Goal: Task Accomplishment & Management: Use online tool/utility

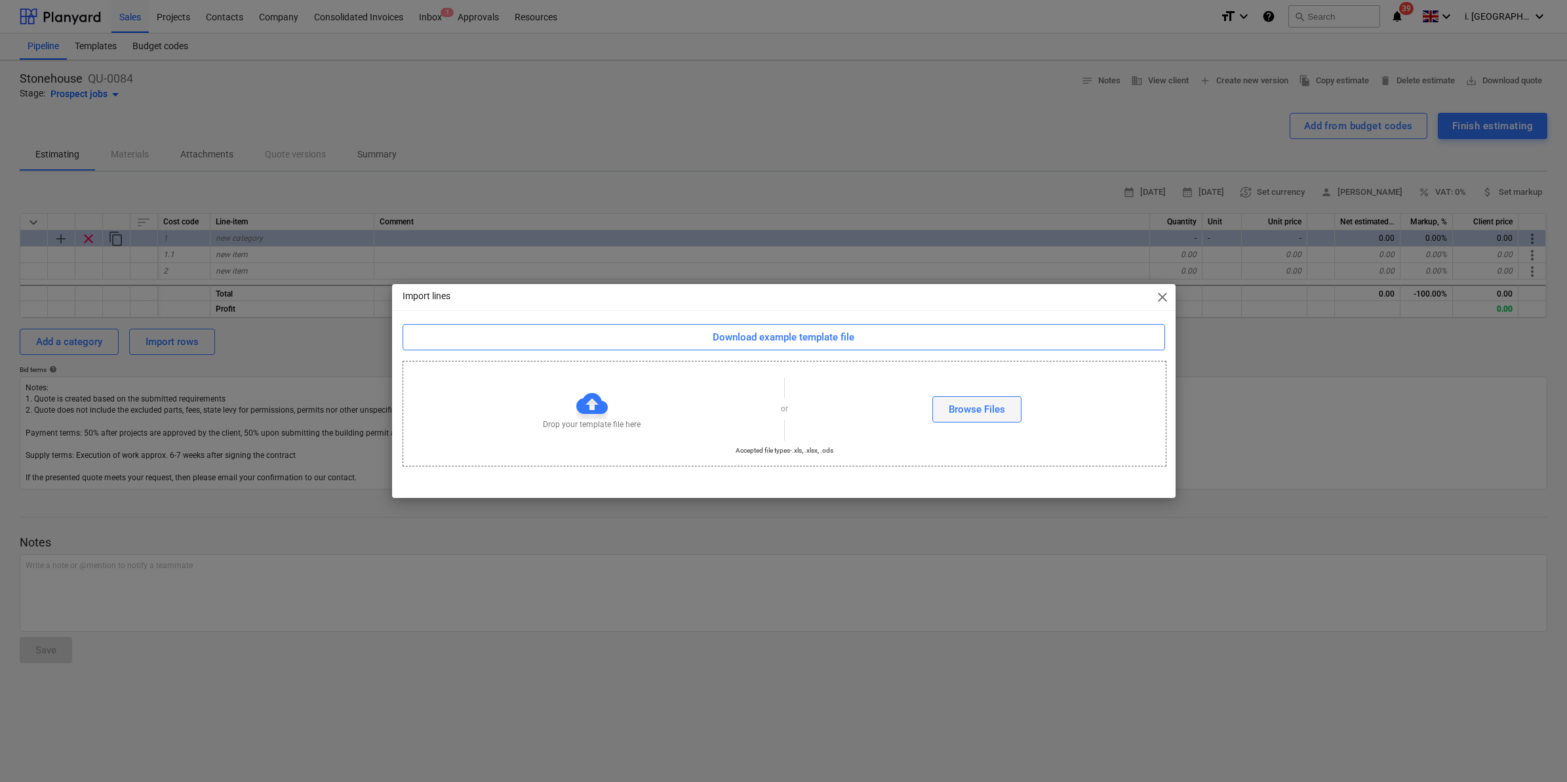
click at [980, 420] on button "Browse Files" at bounding box center [976, 409] width 89 height 26
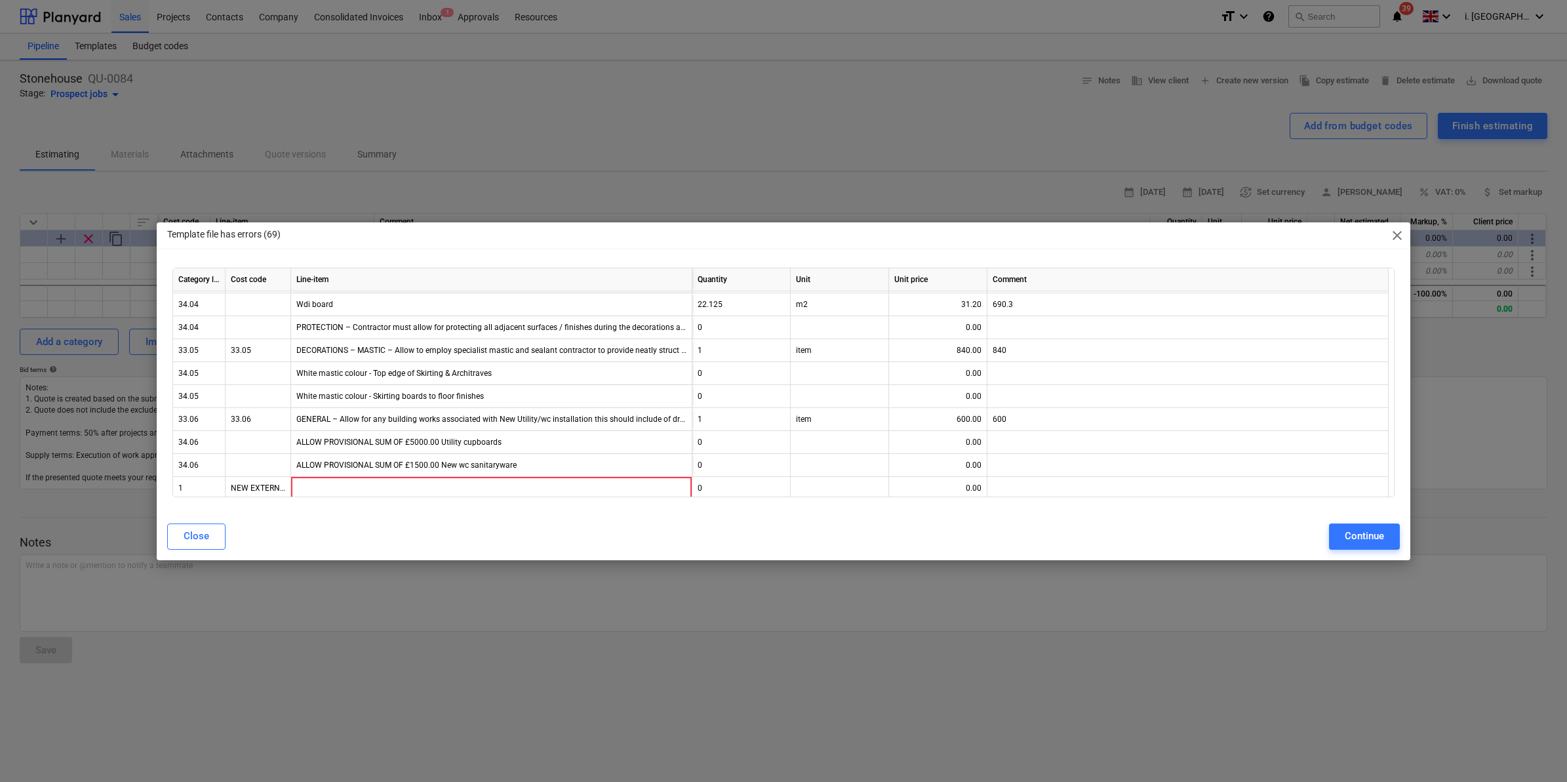
scroll to position [22527, 0]
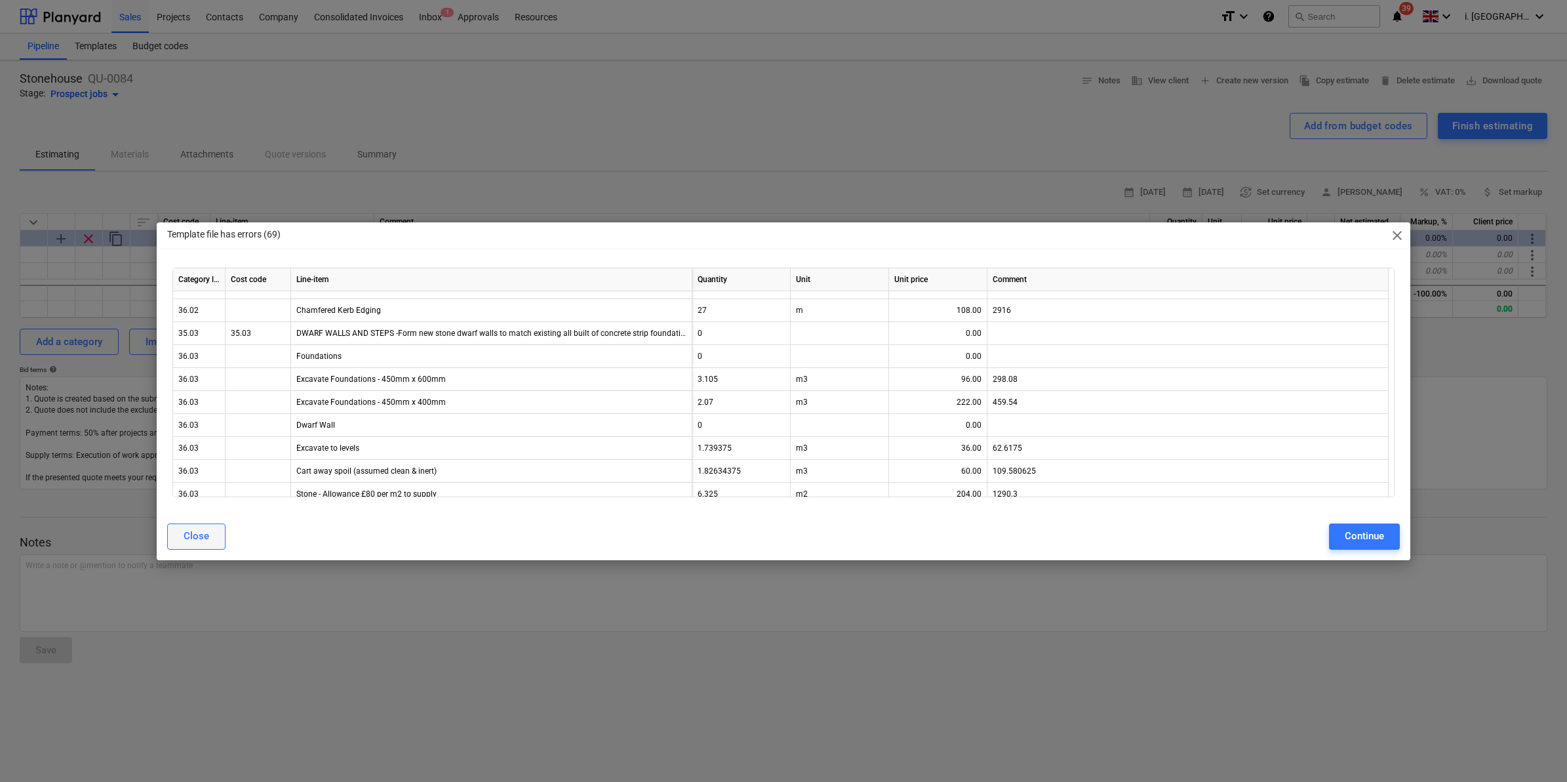
click at [184, 532] on div "Close" at bounding box center [197, 535] width 26 height 17
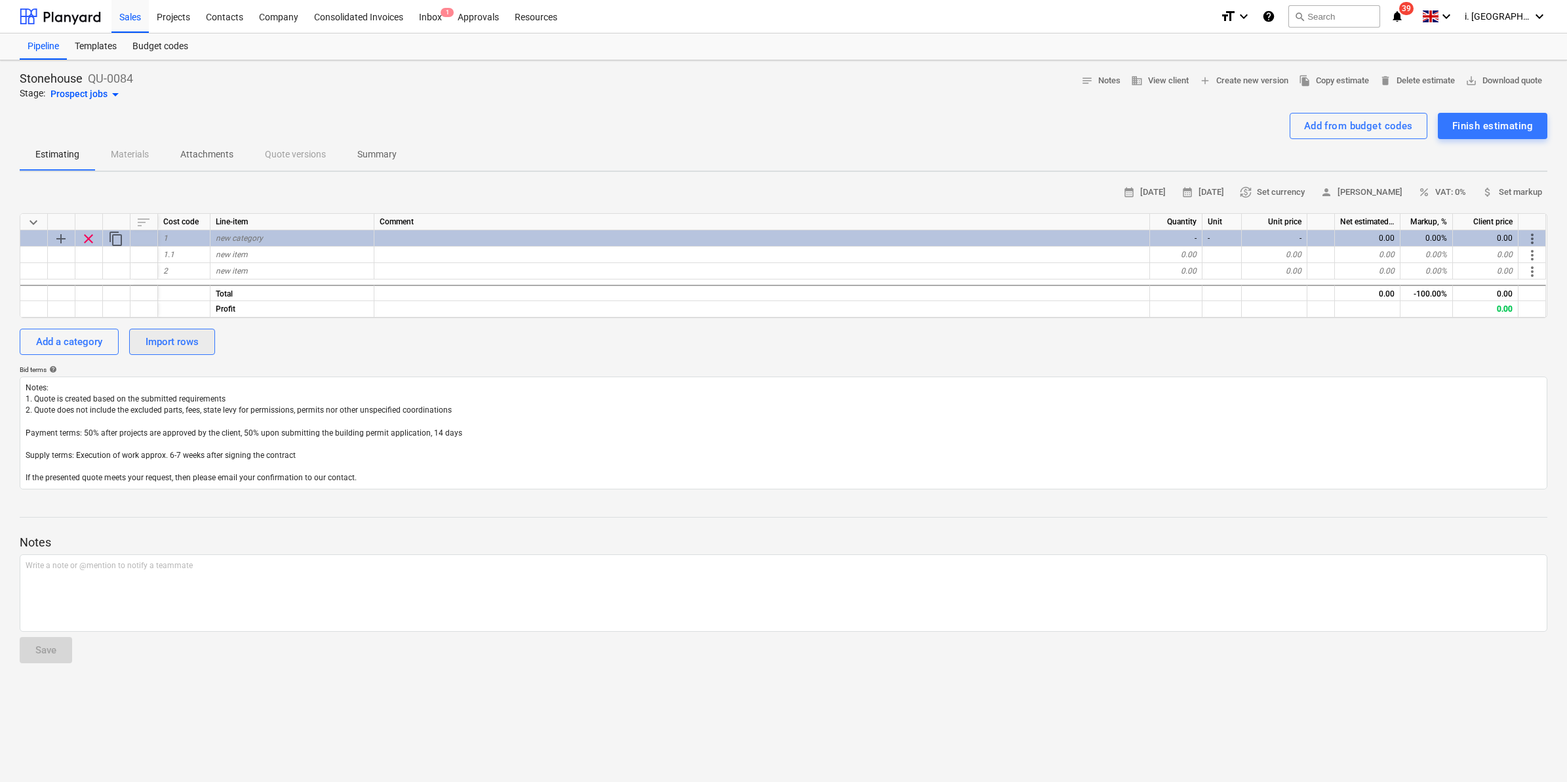
click at [184, 338] on div "Import rows" at bounding box center [172, 341] width 53 height 17
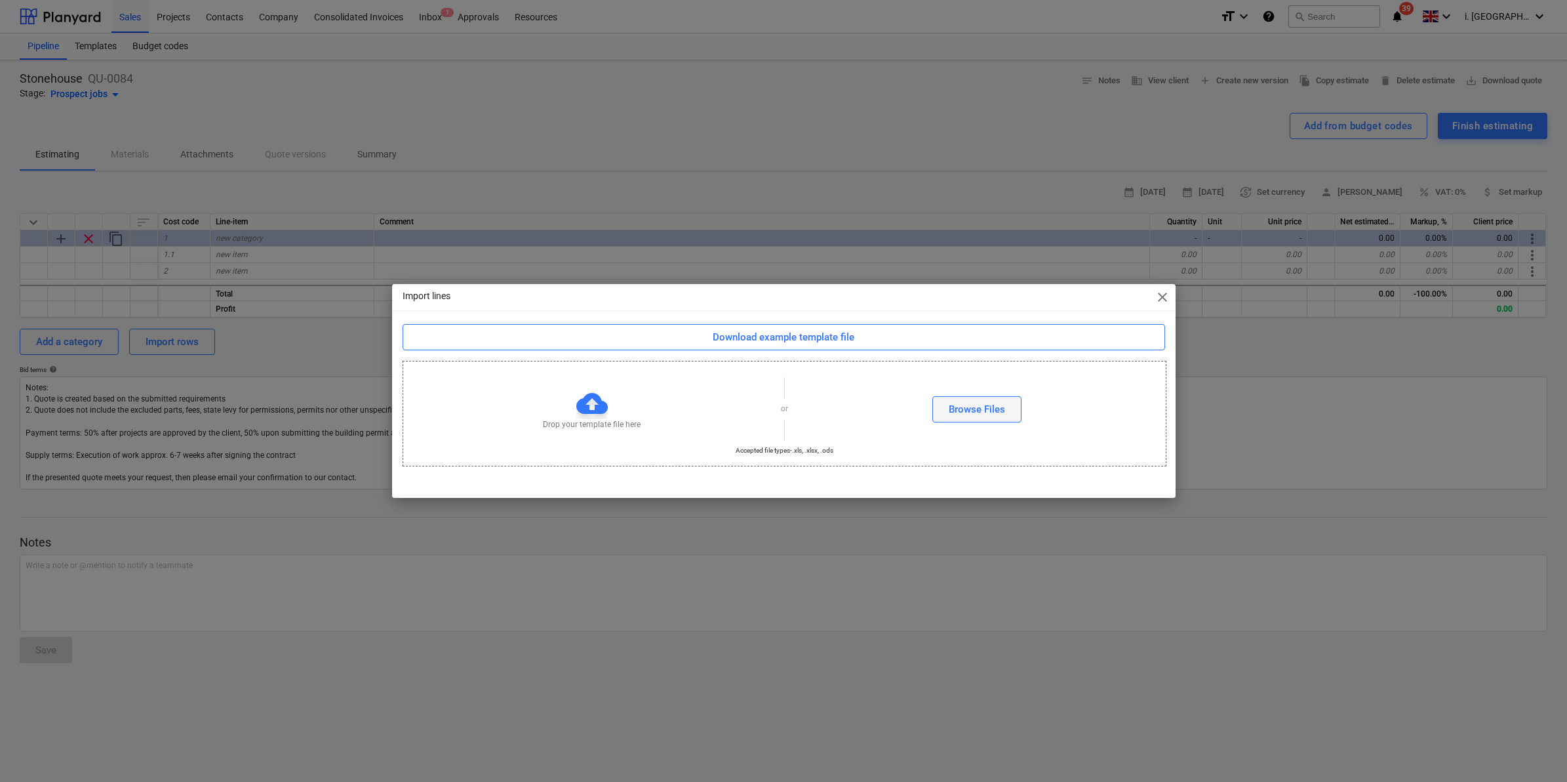
click at [985, 410] on div "Browse Files" at bounding box center [977, 409] width 56 height 17
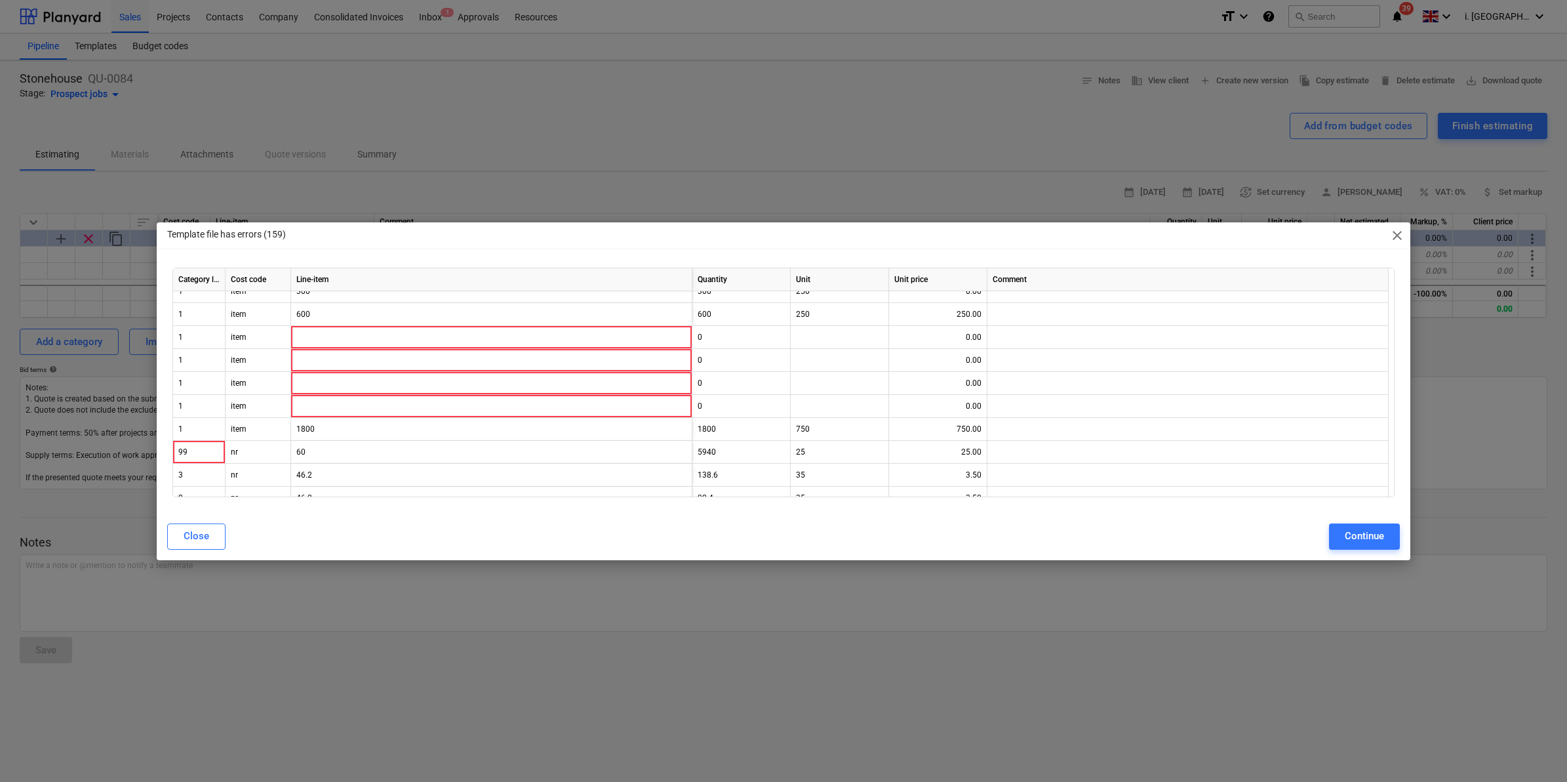
scroll to position [4984, 0]
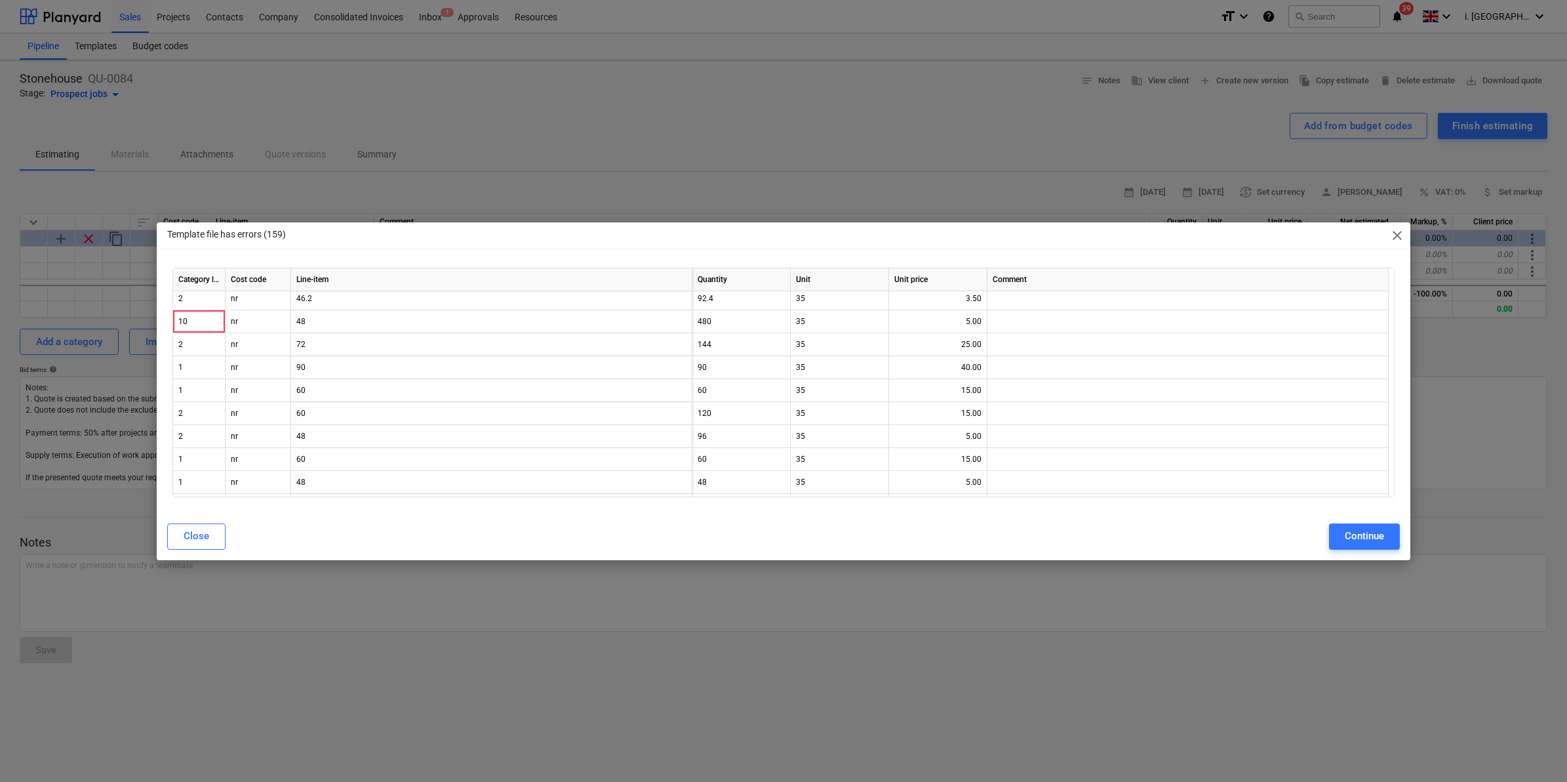
click at [1401, 233] on span "close" at bounding box center [1397, 236] width 16 height 16
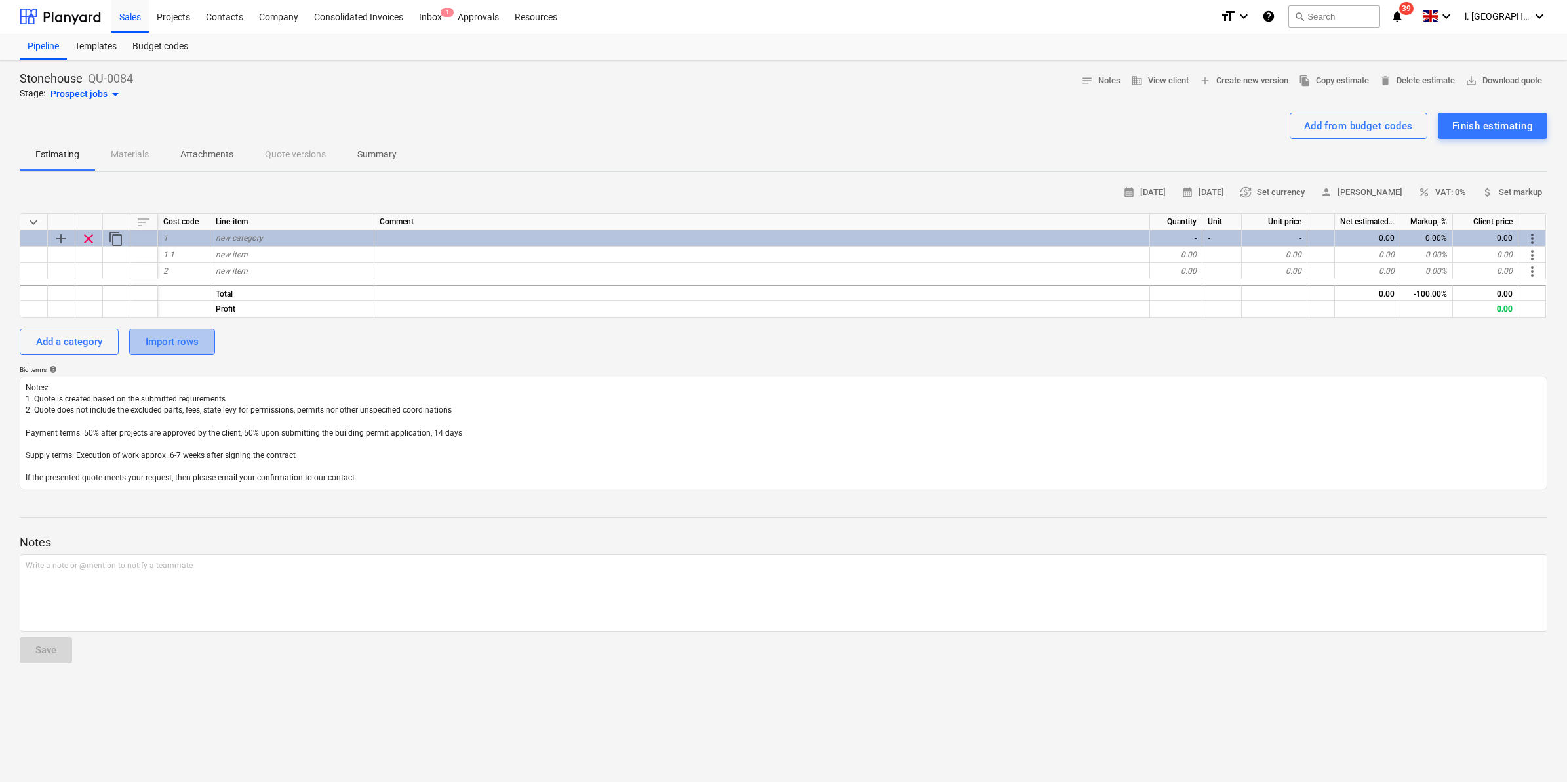
click at [146, 344] on div "Import rows" at bounding box center [172, 341] width 53 height 17
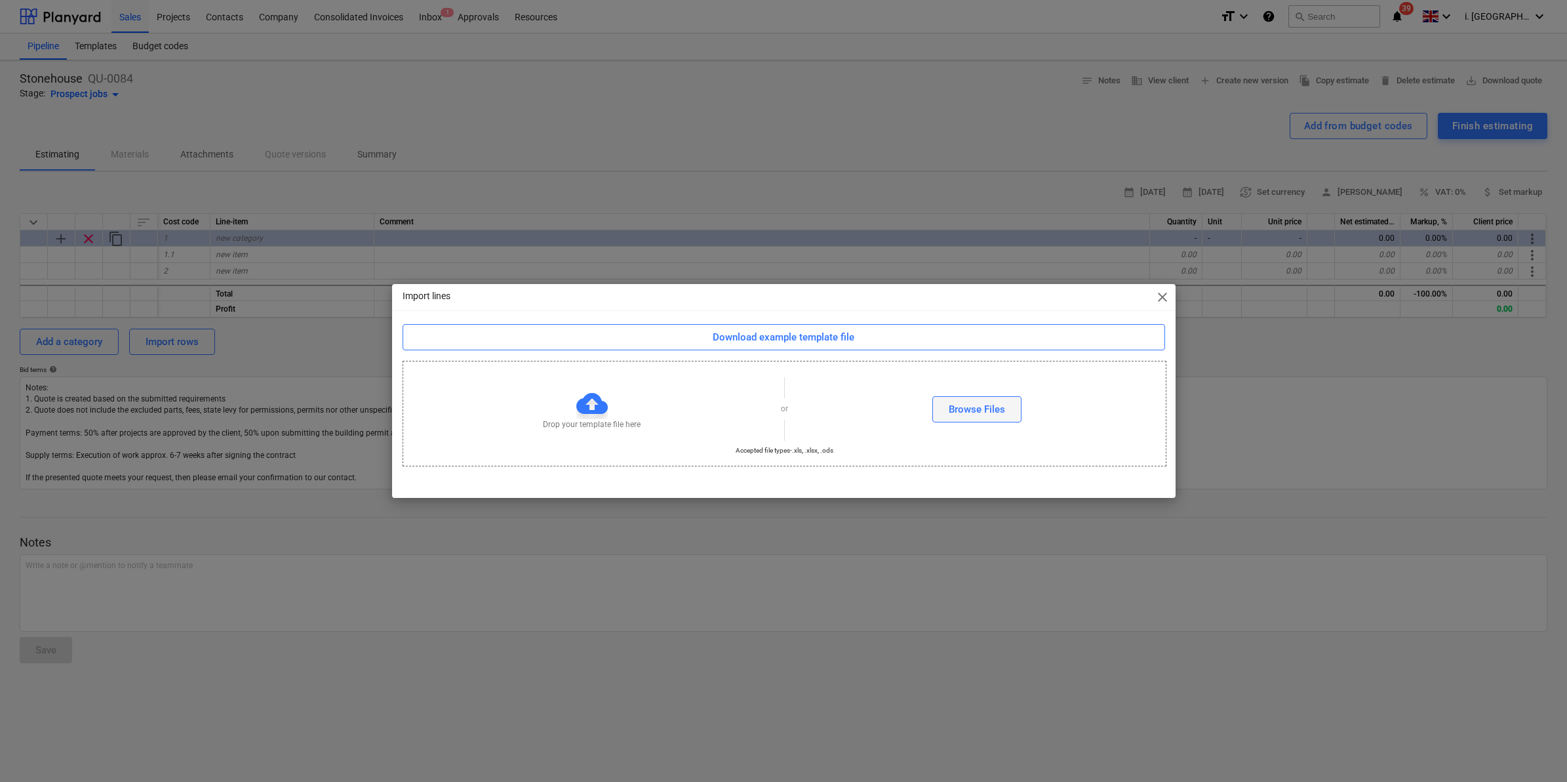
click at [964, 405] on div "Browse Files" at bounding box center [977, 409] width 56 height 17
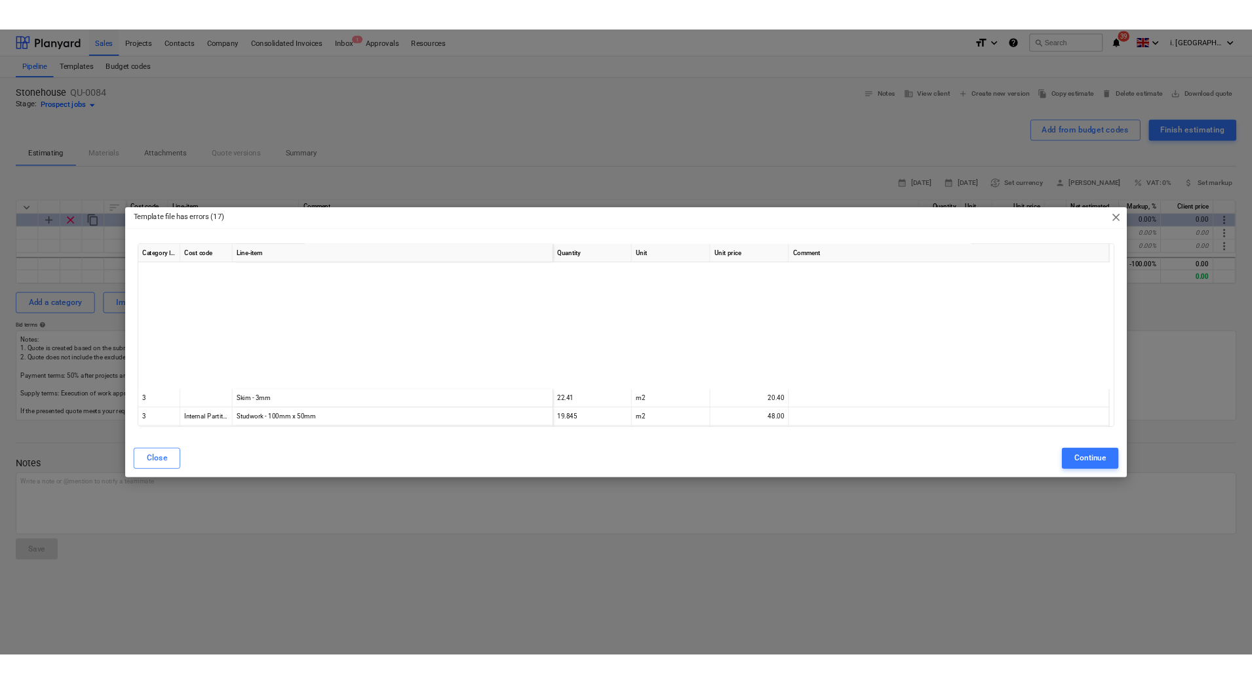
scroll to position [5383, 0]
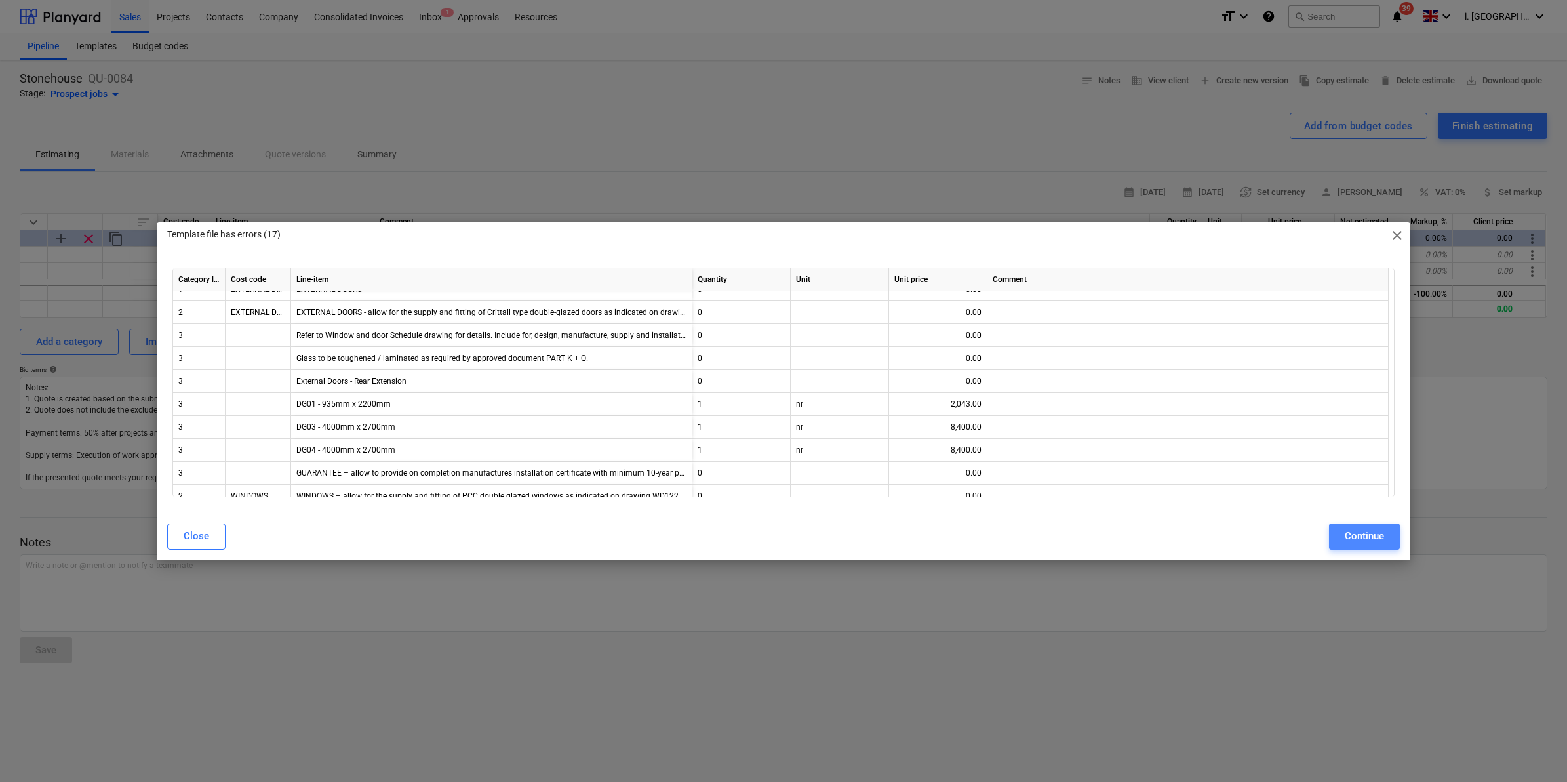
click at [1362, 531] on div "Continue" at bounding box center [1364, 535] width 39 height 17
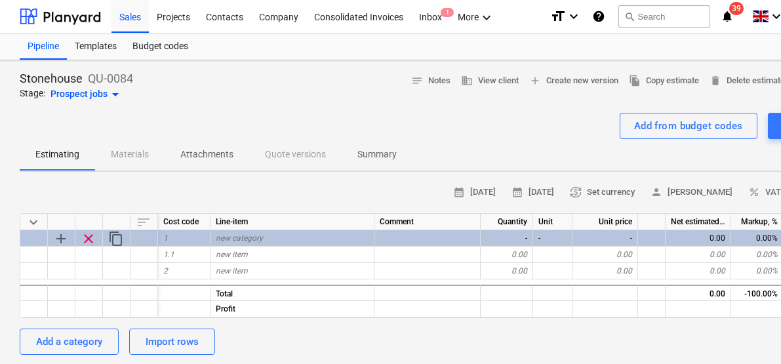
type textarea "x"
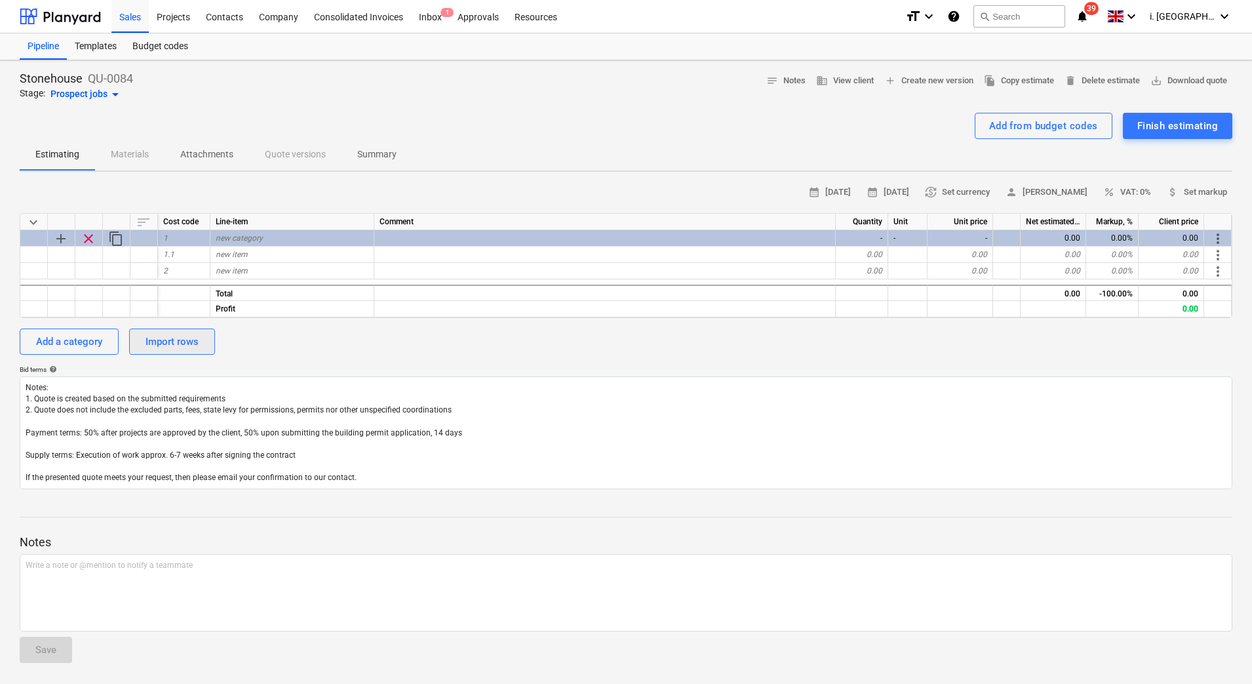
click at [180, 346] on div "Import rows" at bounding box center [172, 341] width 53 height 17
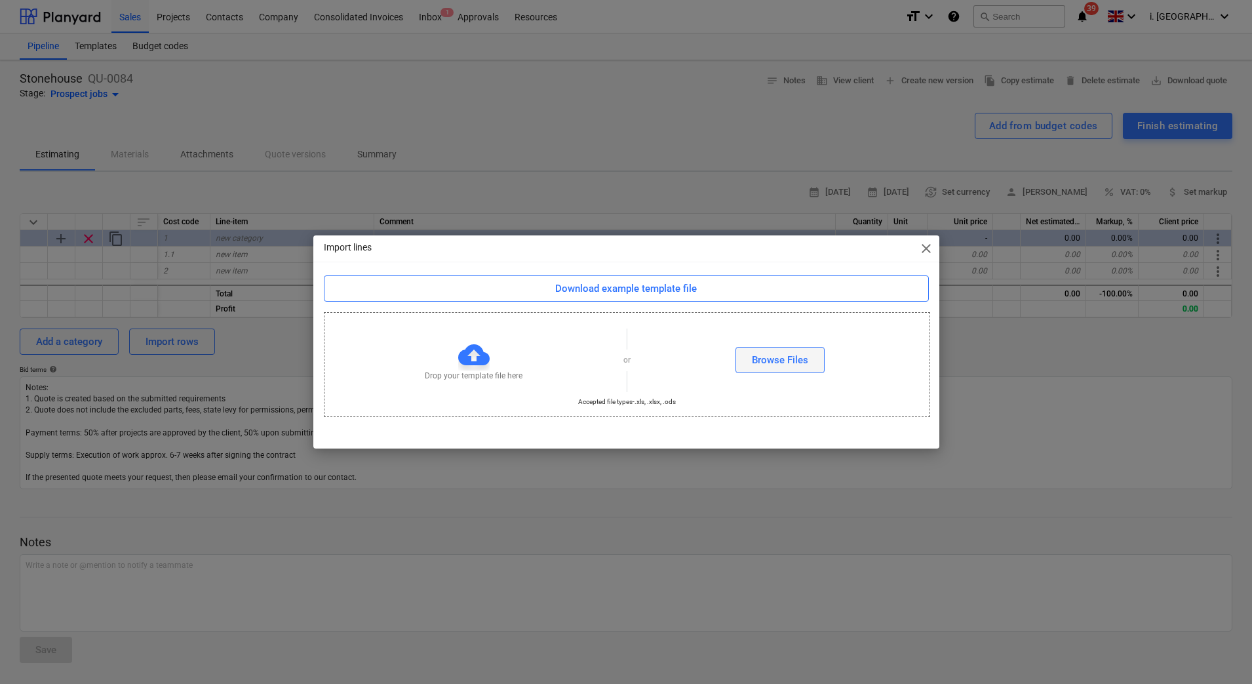
click at [768, 359] on div "Browse Files" at bounding box center [780, 359] width 56 height 17
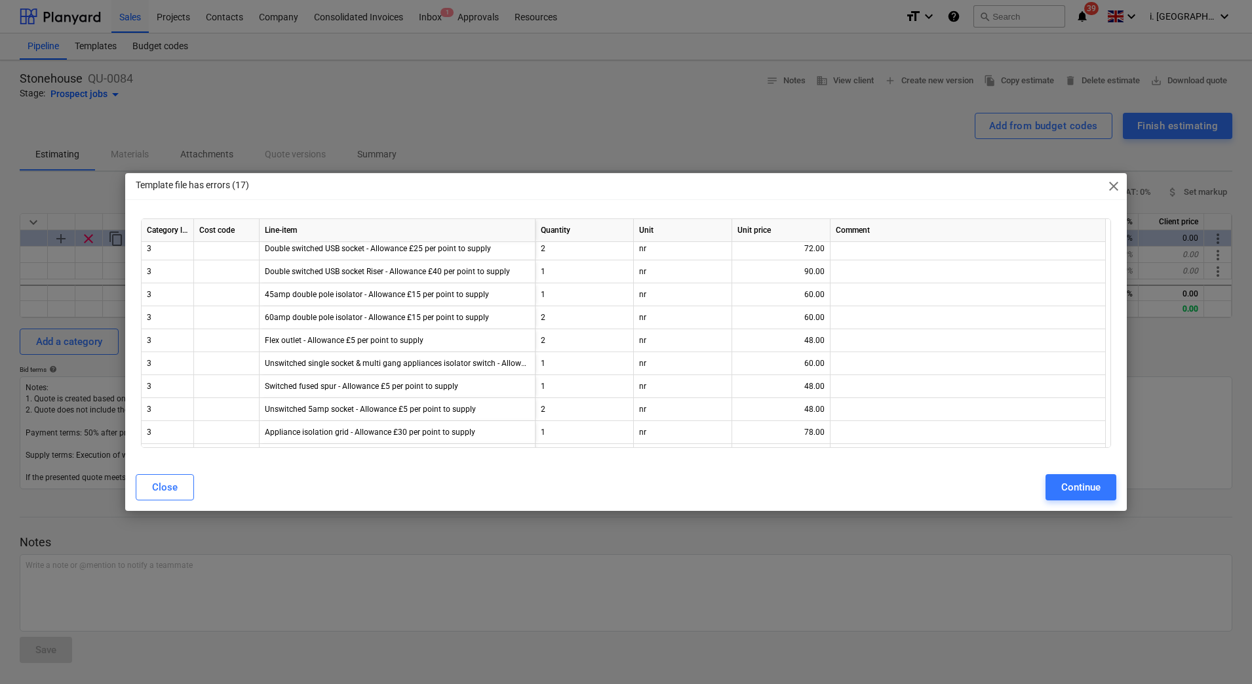
scroll to position [7387, 0]
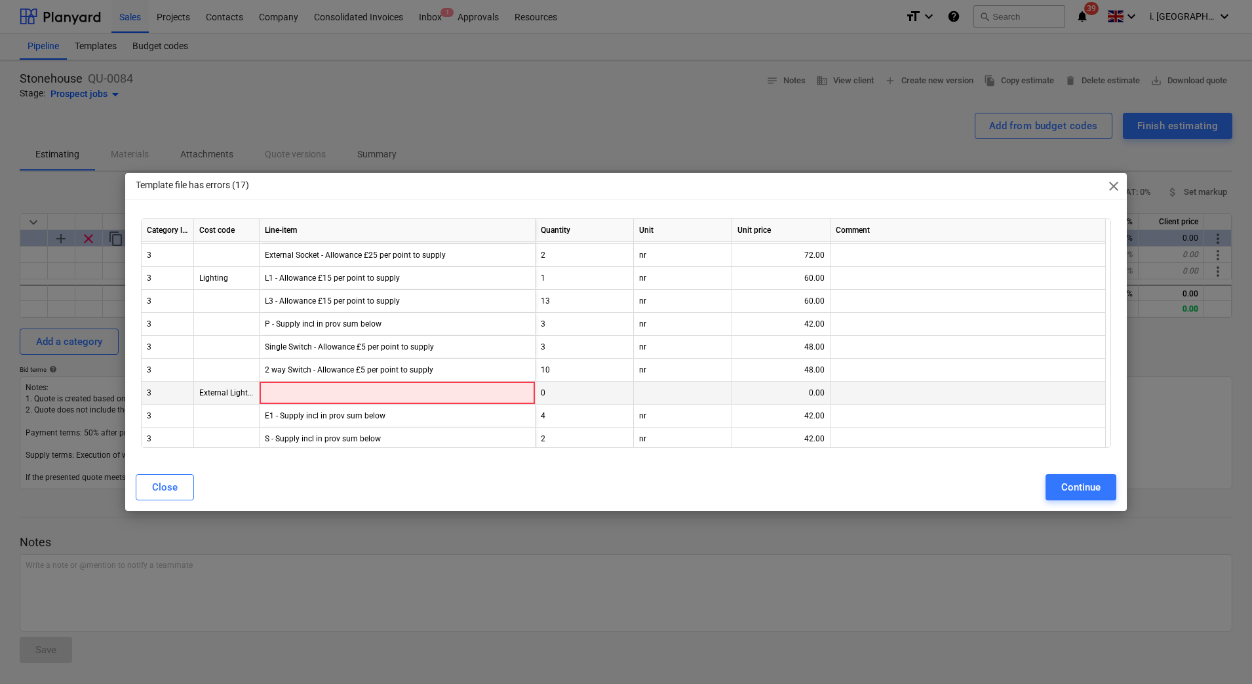
click at [479, 390] on div at bounding box center [398, 393] width 276 height 23
click at [390, 390] on div at bounding box center [398, 393] width 276 height 23
click at [390, 391] on div at bounding box center [398, 393] width 276 height 23
click at [389, 391] on div at bounding box center [398, 393] width 276 height 23
click at [389, 394] on div at bounding box center [398, 393] width 276 height 23
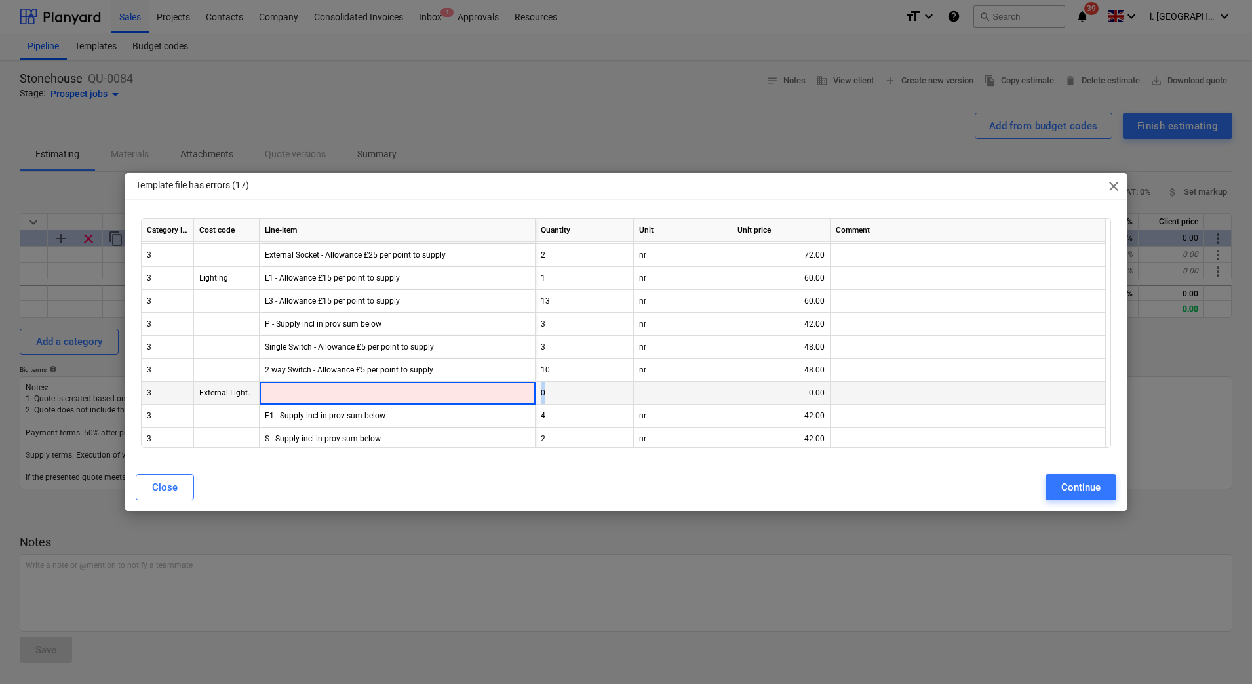
click at [389, 394] on div at bounding box center [398, 393] width 276 height 23
drag, startPoint x: 389, startPoint y: 394, endPoint x: 355, endPoint y: 393, distance: 34.1
click at [355, 393] on div at bounding box center [398, 393] width 276 height 23
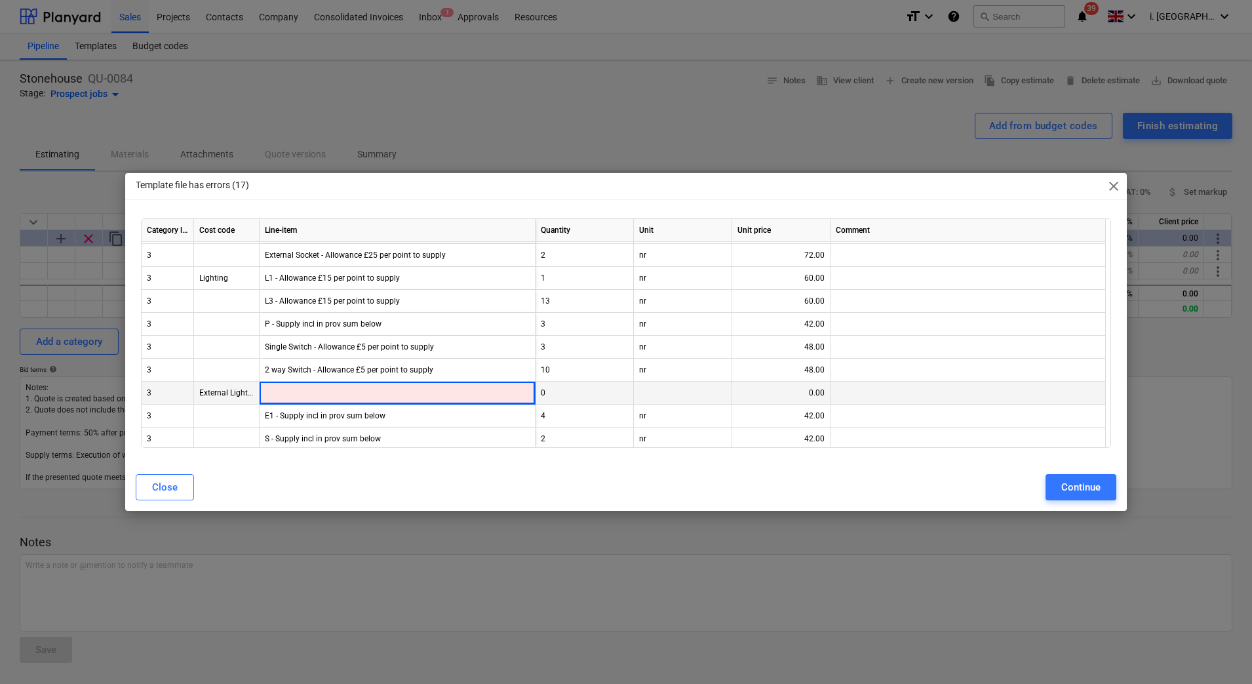
drag, startPoint x: 336, startPoint y: 395, endPoint x: 320, endPoint y: 393, distance: 16.0
click at [335, 396] on div at bounding box center [398, 393] width 276 height 23
click at [319, 393] on div at bounding box center [398, 393] width 276 height 23
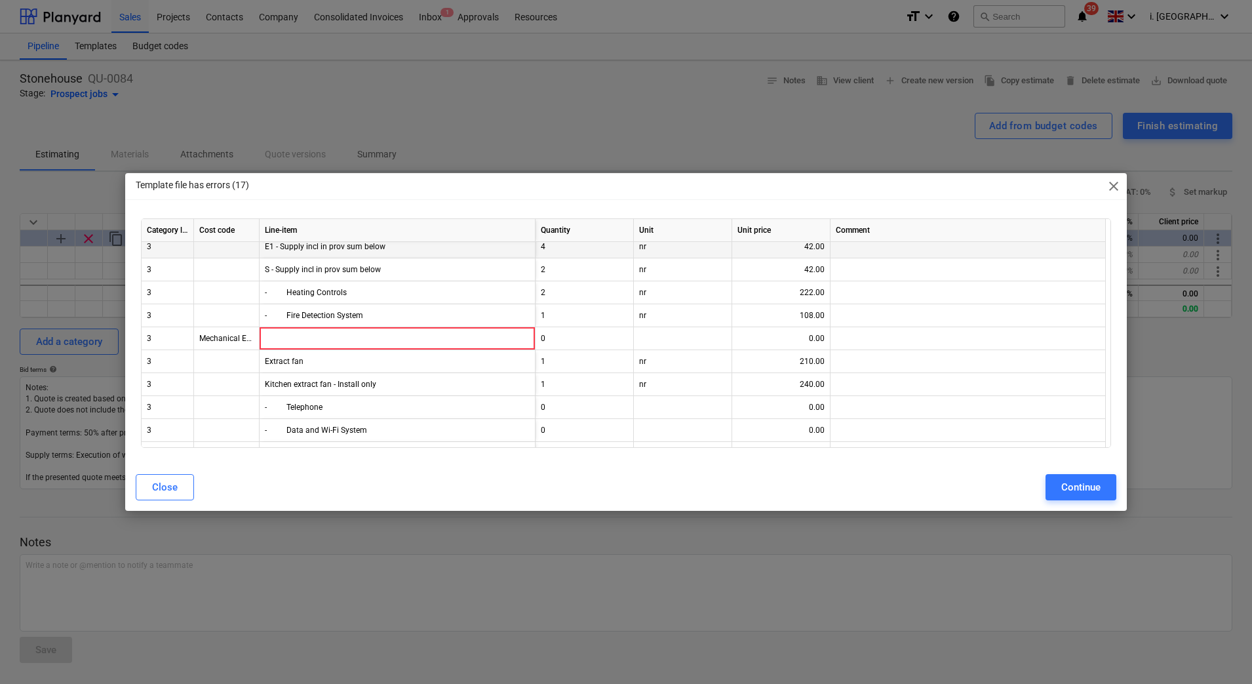
scroll to position [7587, 0]
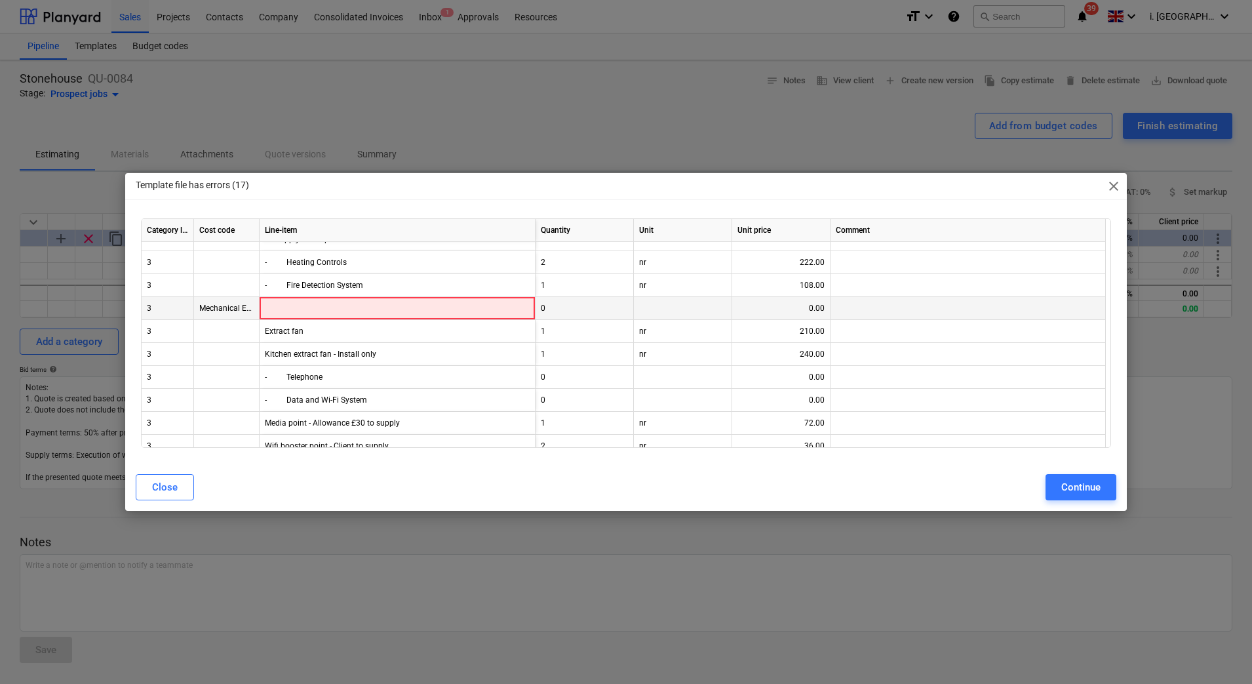
click at [370, 312] on div at bounding box center [398, 308] width 276 height 23
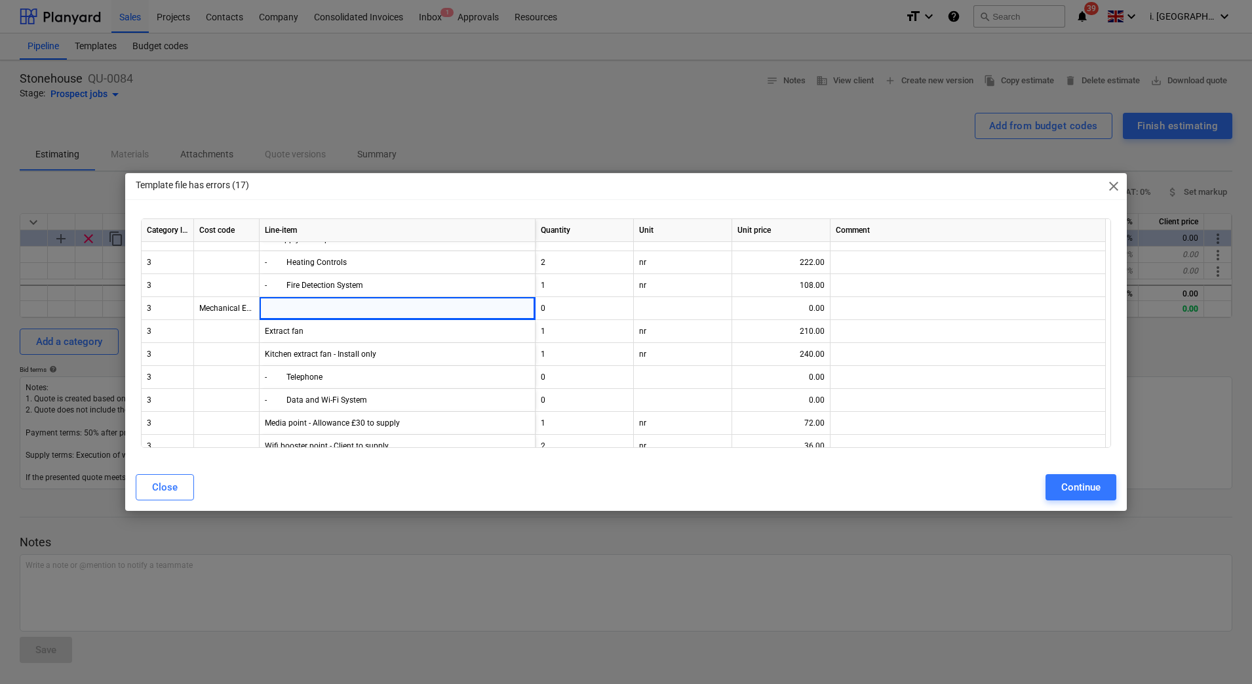
scroll to position [7387, 0]
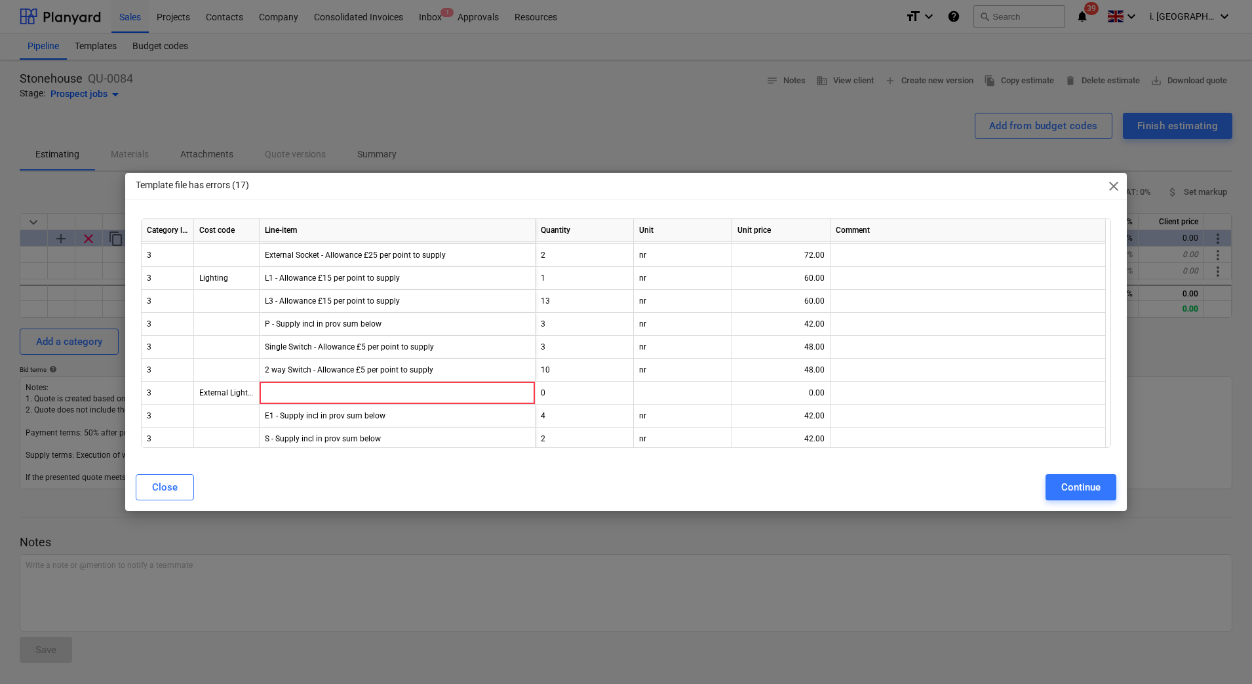
drag, startPoint x: 1003, startPoint y: 607, endPoint x: 923, endPoint y: 660, distance: 96.0
click at [1003, 606] on div "Template file has errors (17) close Category level Cost code Line-item Quantity…" at bounding box center [626, 342] width 1252 height 684
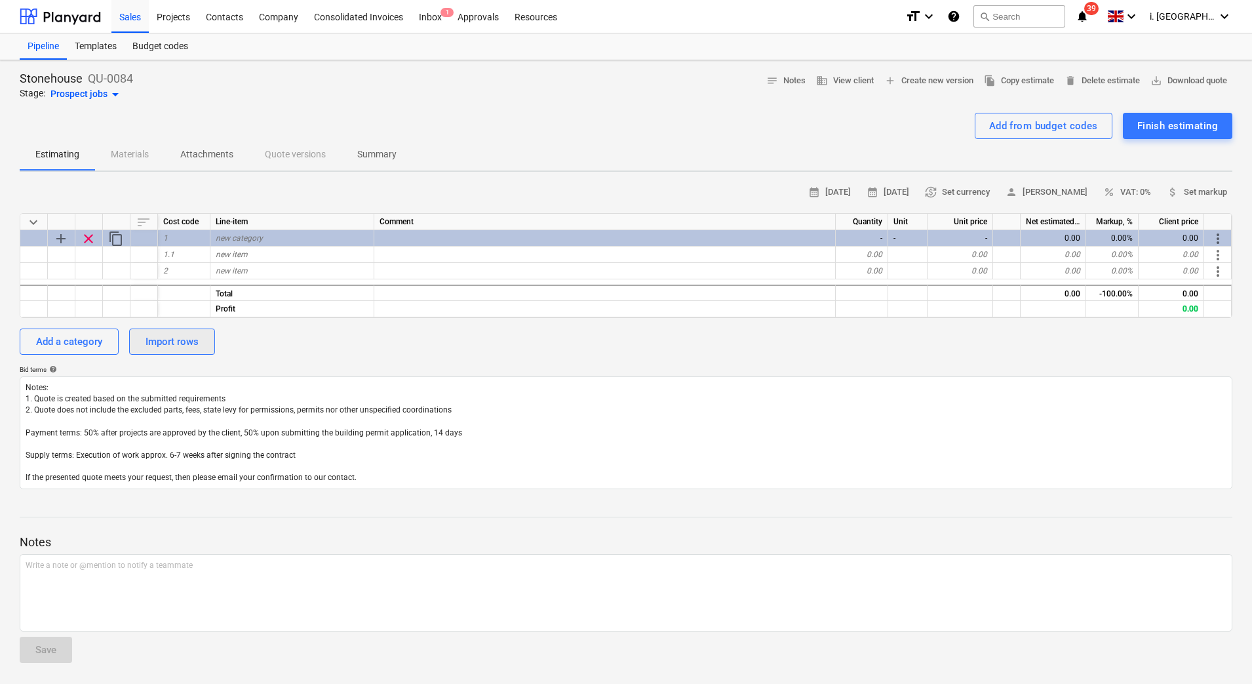
click at [154, 340] on div "Import rows" at bounding box center [172, 341] width 53 height 17
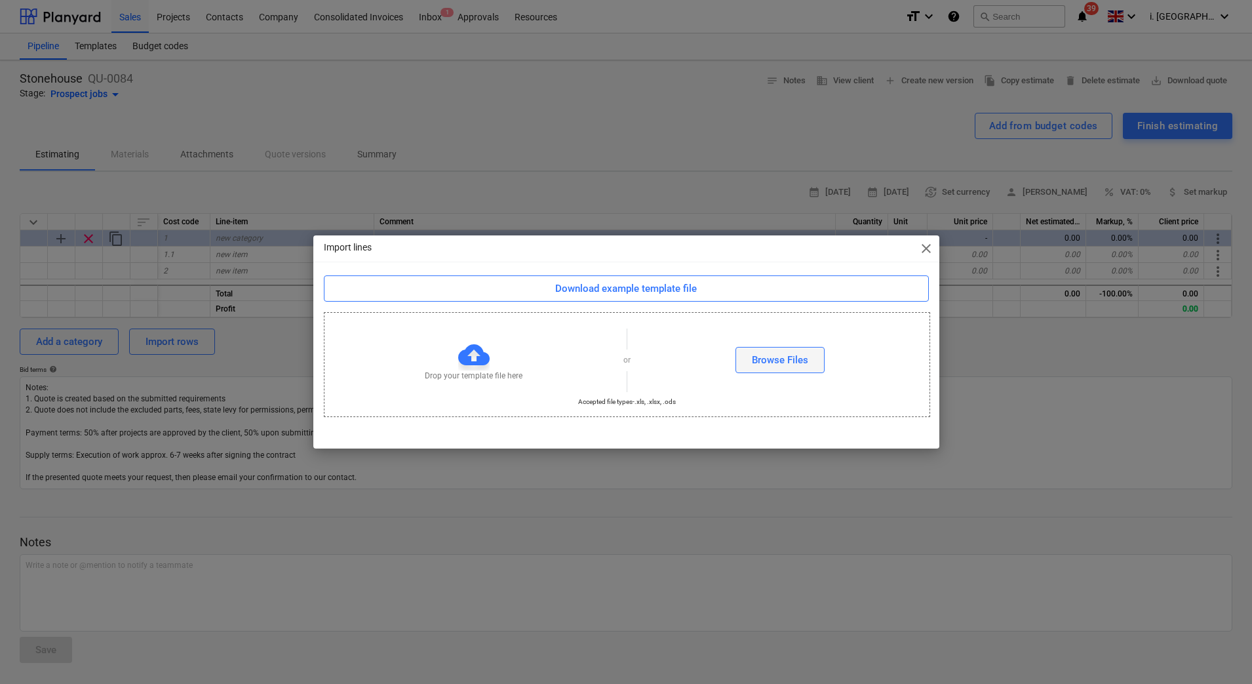
click at [789, 351] on div "Browse Files" at bounding box center [780, 359] width 56 height 17
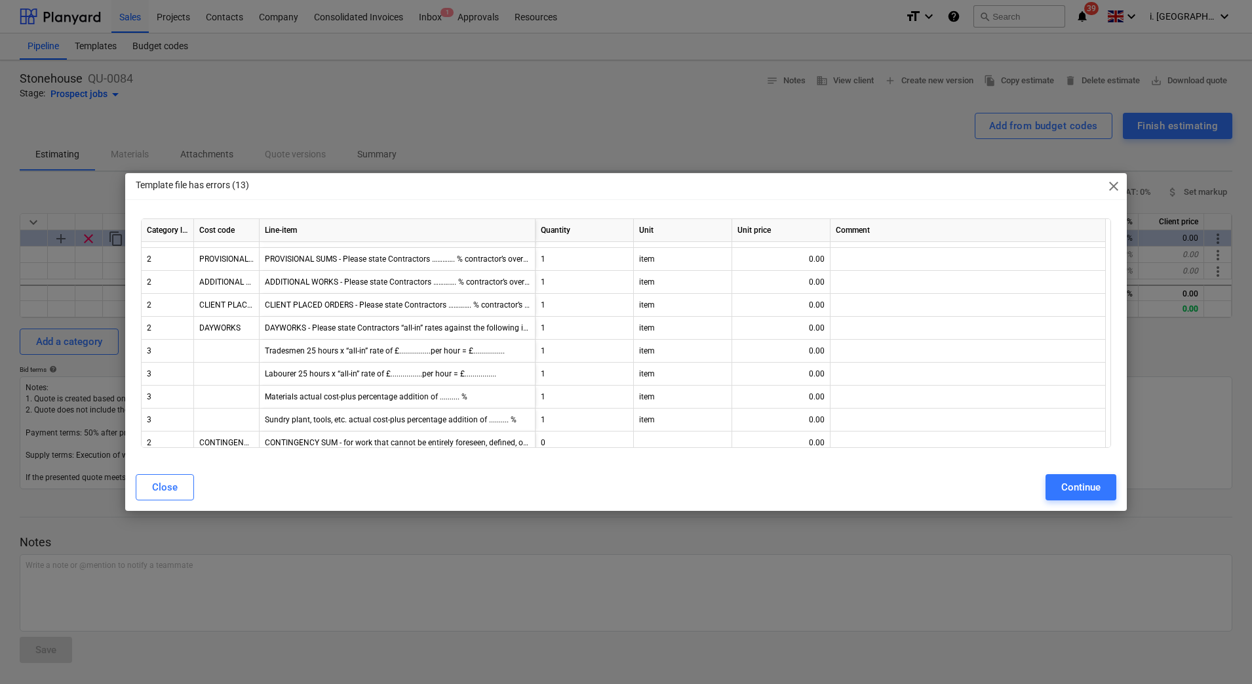
scroll to position [23317, 0]
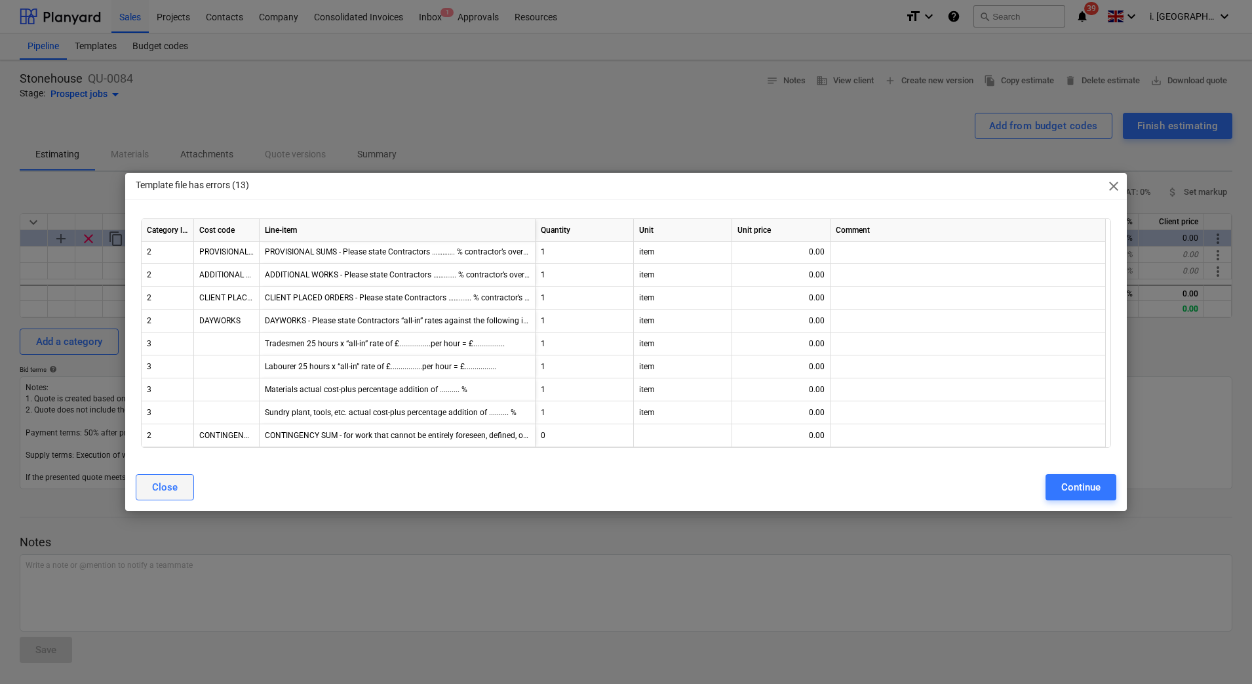
click at [184, 496] on button "Close" at bounding box center [165, 487] width 58 height 26
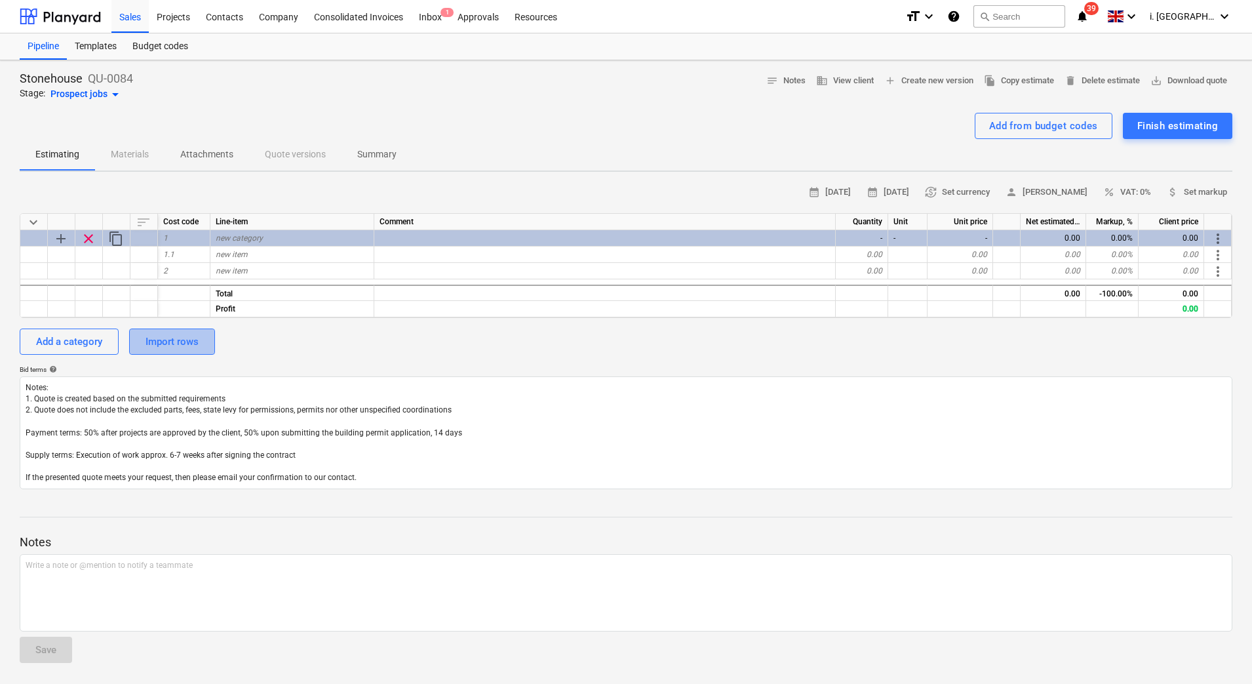
click at [161, 351] on button "Import rows" at bounding box center [172, 341] width 86 height 26
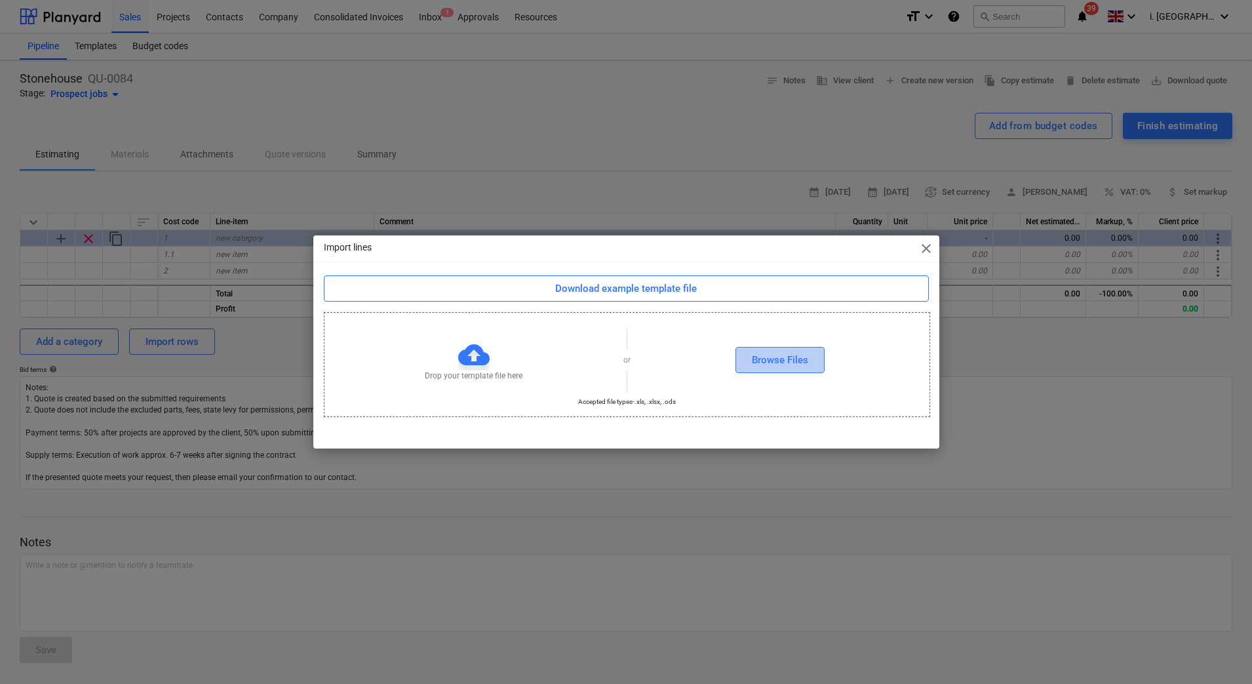
click at [776, 363] on div "Browse Files" at bounding box center [780, 359] width 56 height 17
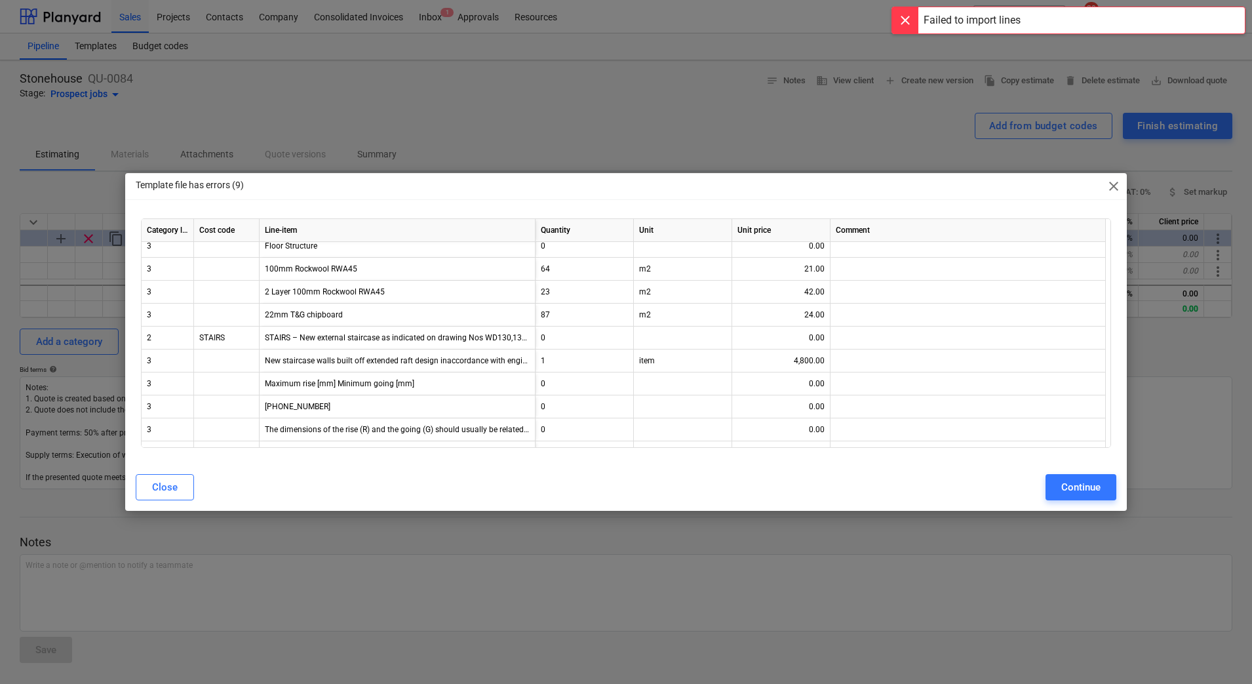
scroll to position [9583, 0]
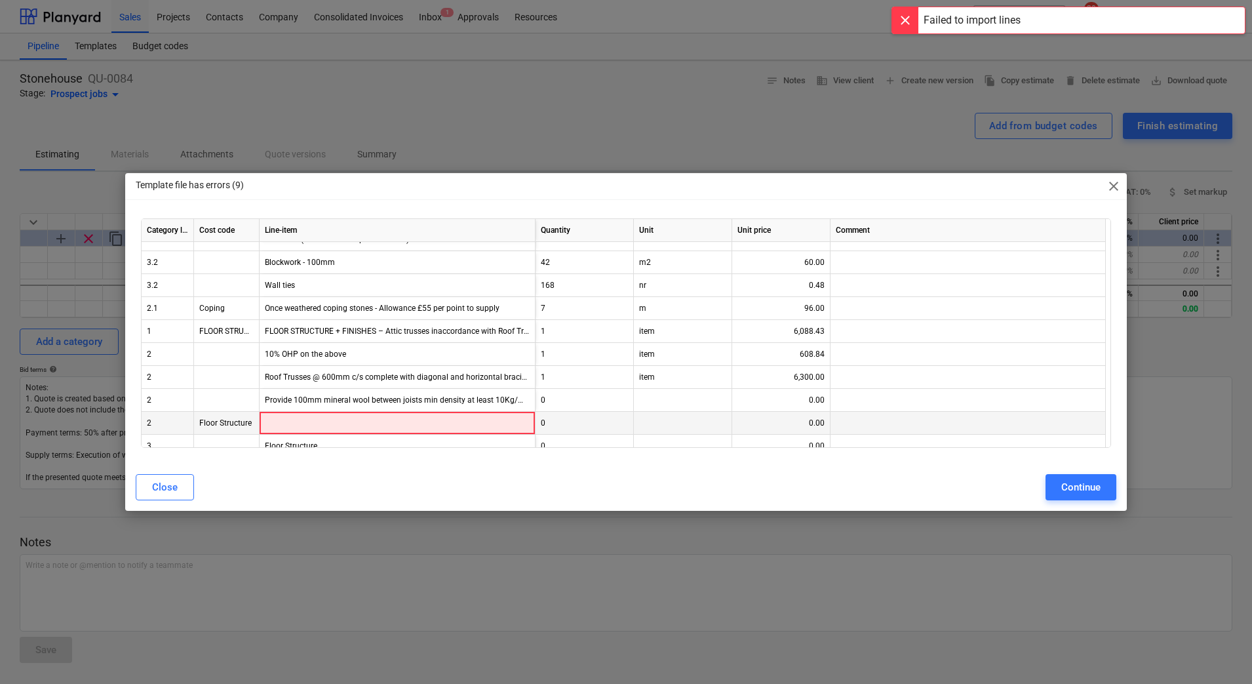
click at [426, 424] on div at bounding box center [398, 423] width 276 height 23
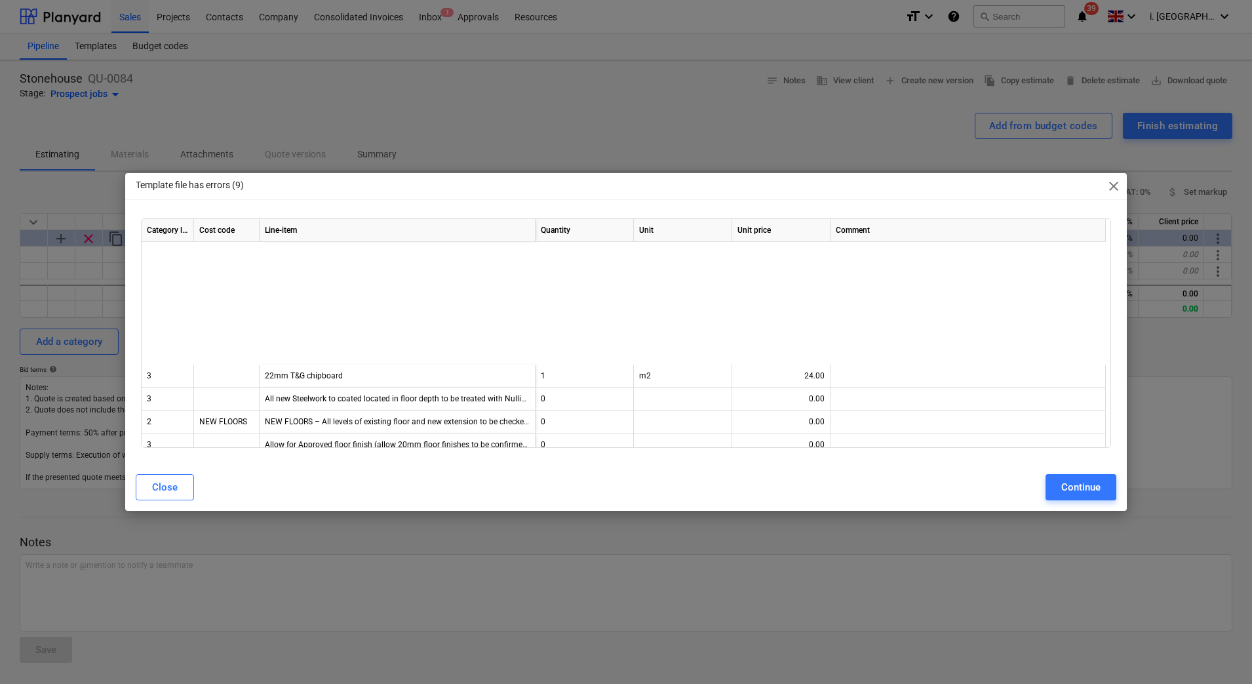
scroll to position [14575, 0]
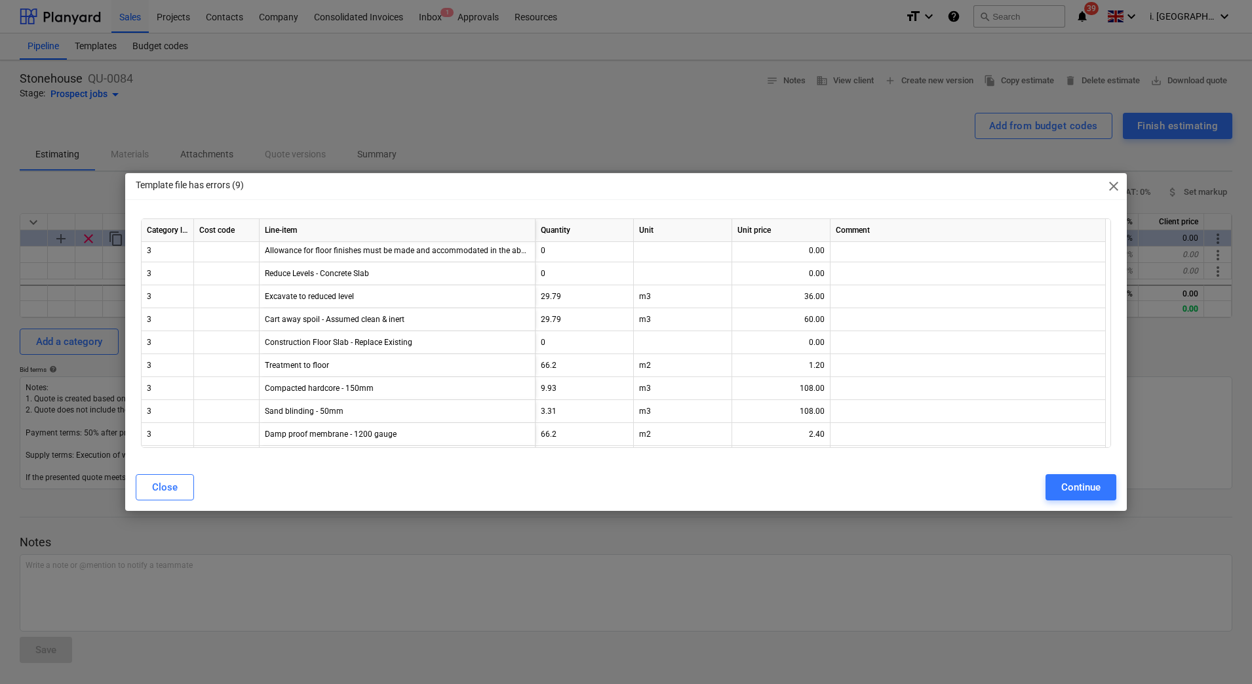
click at [1112, 191] on span "close" at bounding box center [1114, 186] width 16 height 16
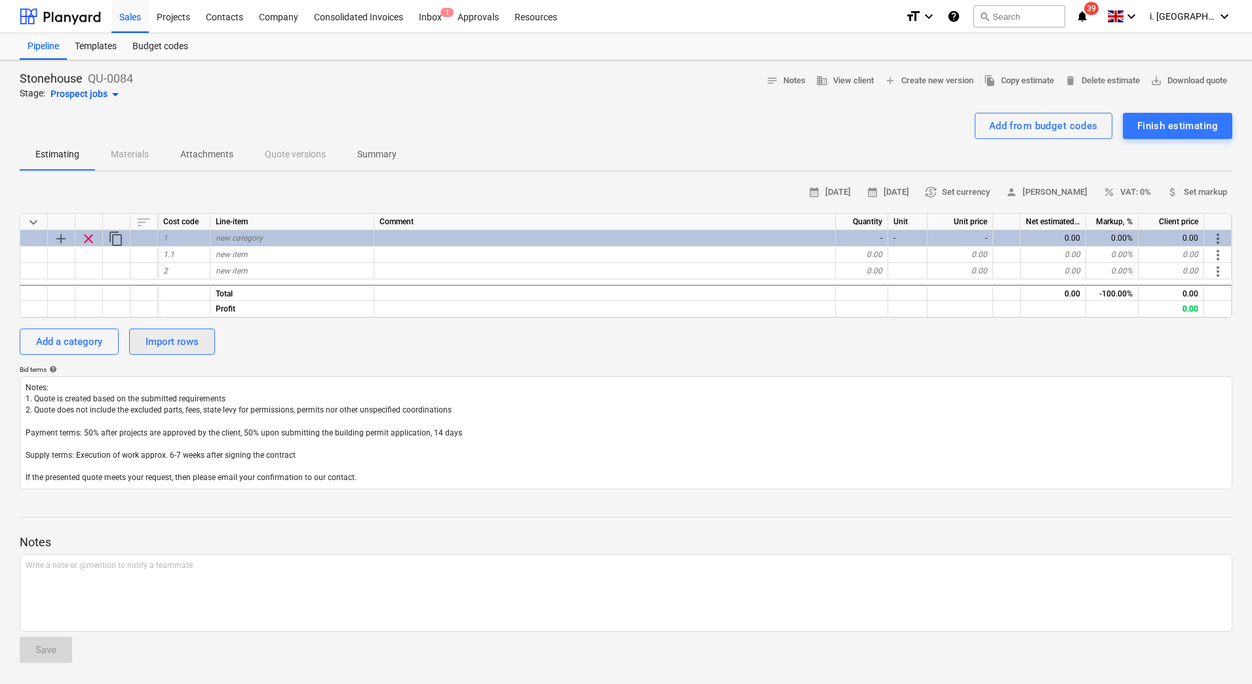
click at [180, 342] on div "Import rows" at bounding box center [172, 341] width 53 height 17
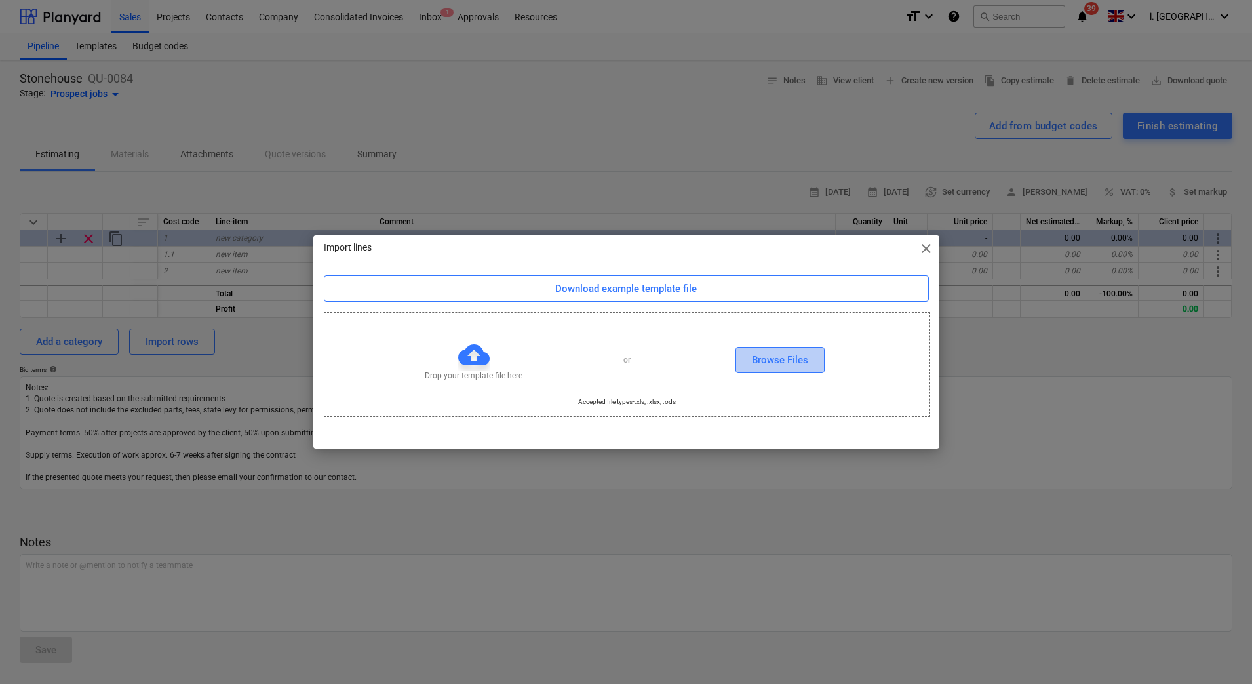
click at [810, 363] on button "Browse Files" at bounding box center [780, 360] width 89 height 26
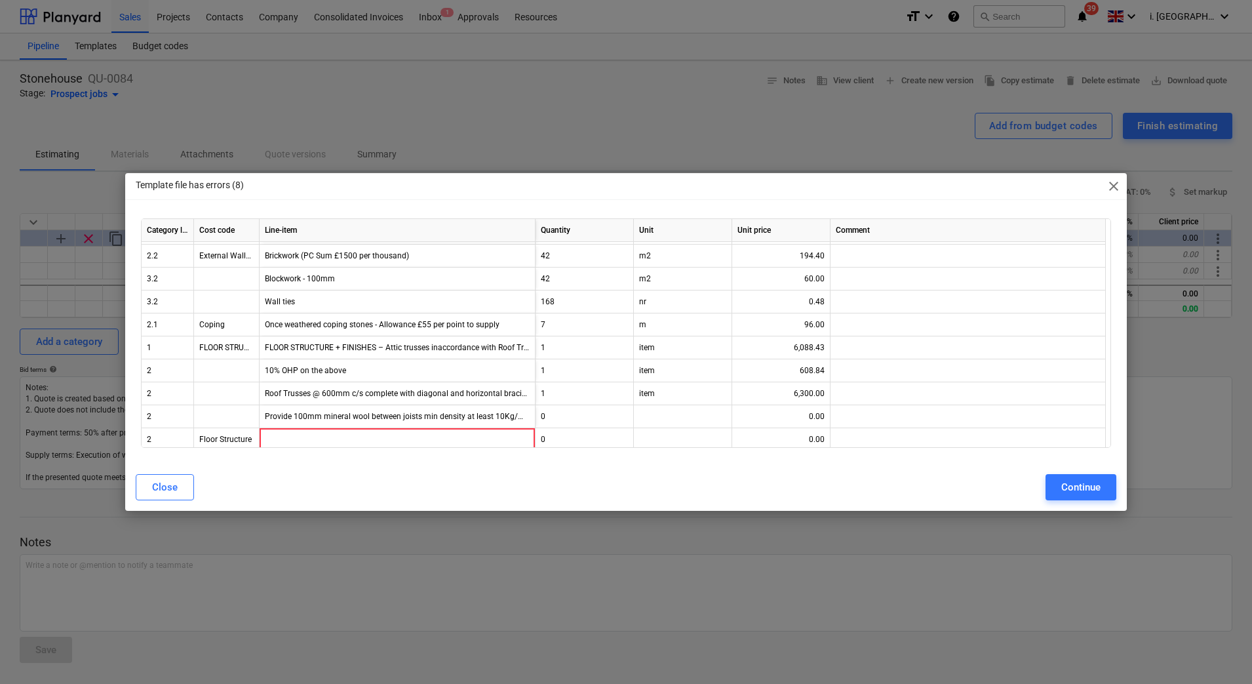
scroll to position [9583, 0]
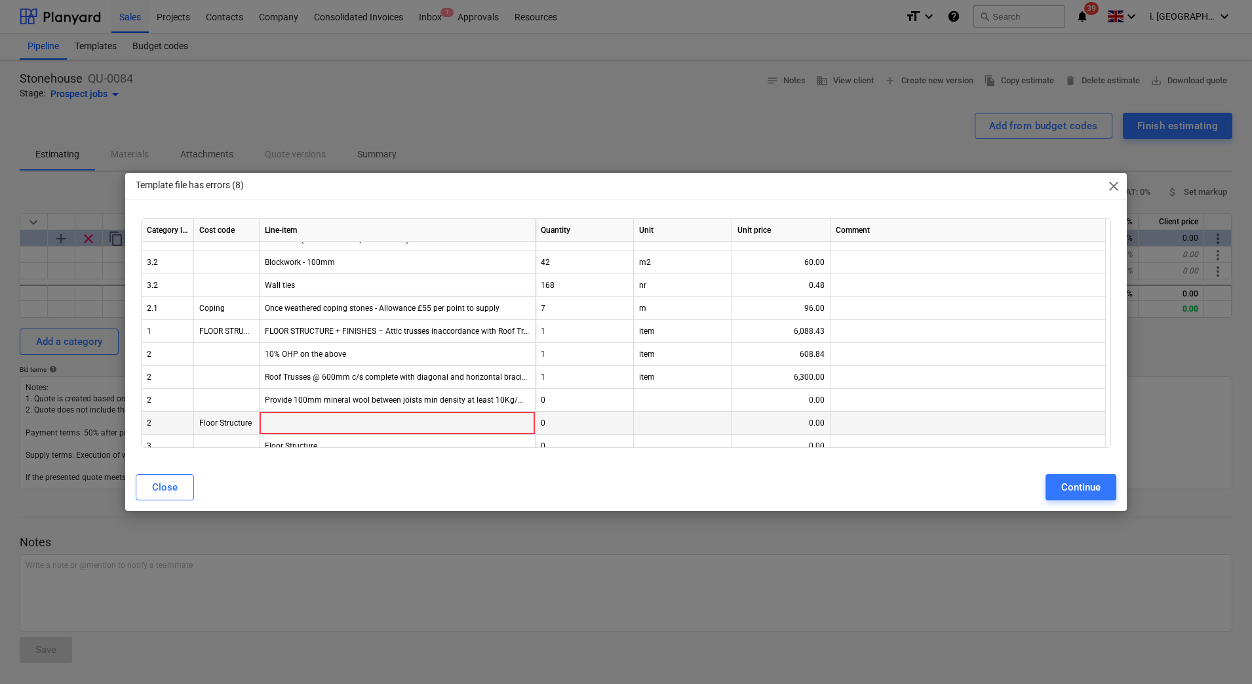
click at [230, 422] on div "Floor Structure" at bounding box center [227, 423] width 66 height 23
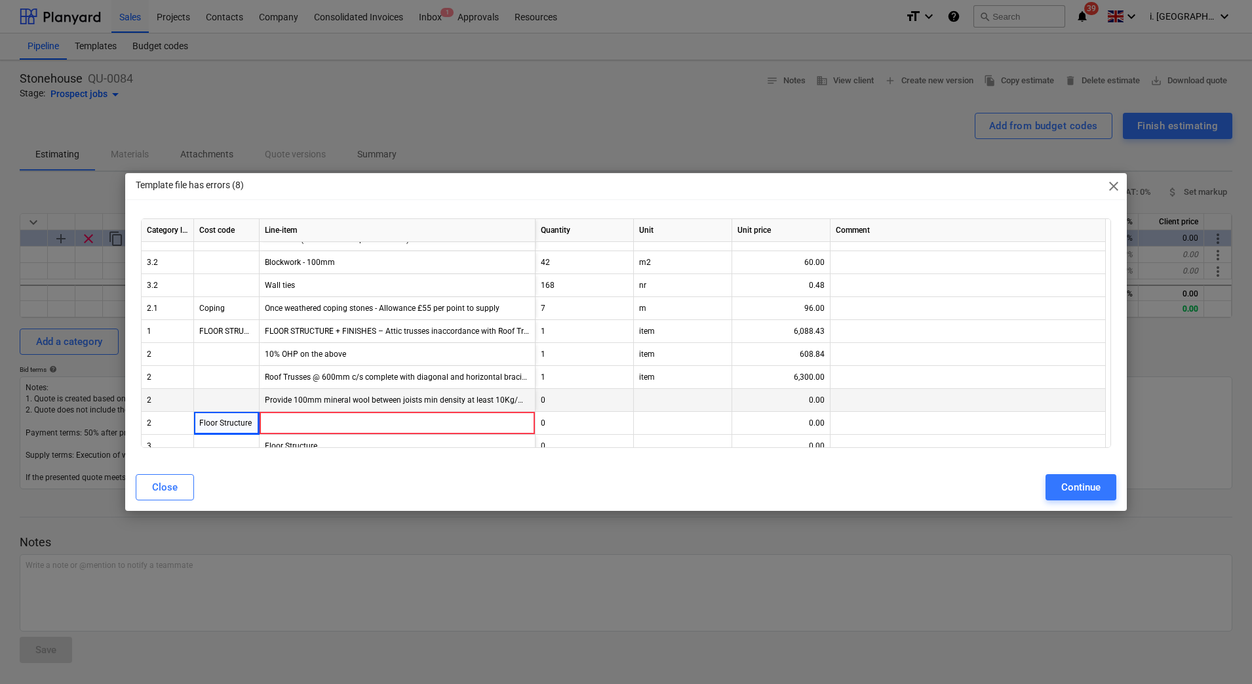
click at [961, 406] on div at bounding box center [968, 400] width 275 height 23
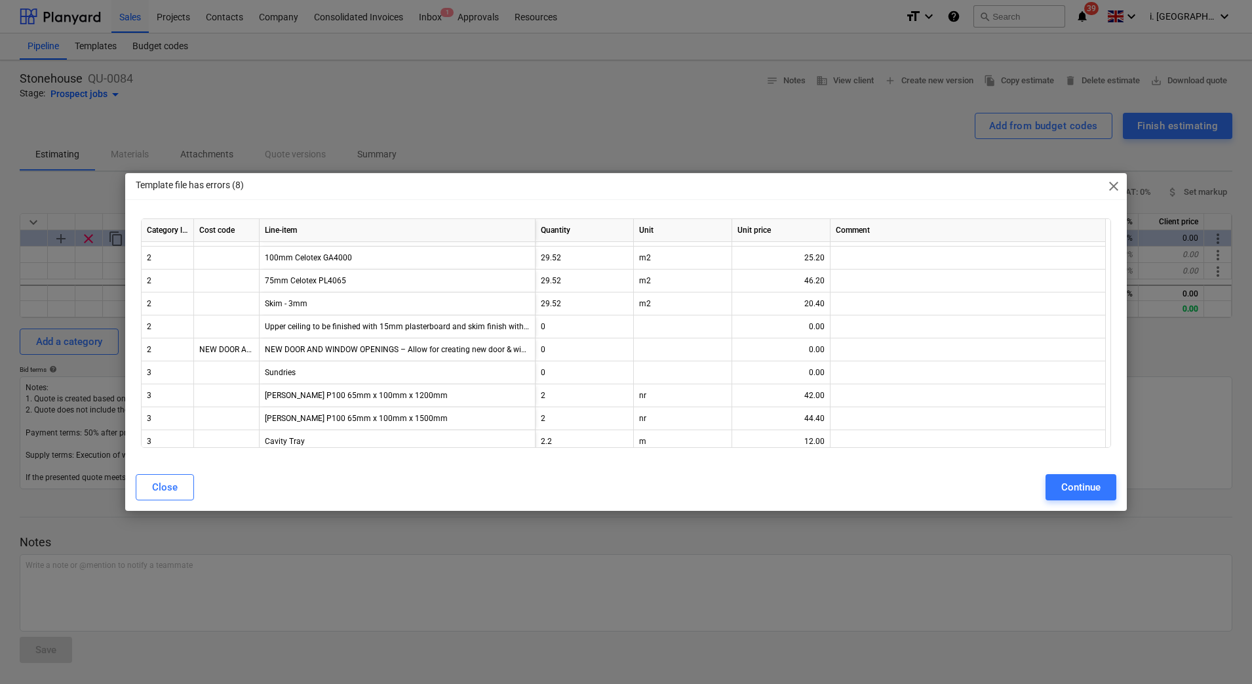
scroll to position [10981, 0]
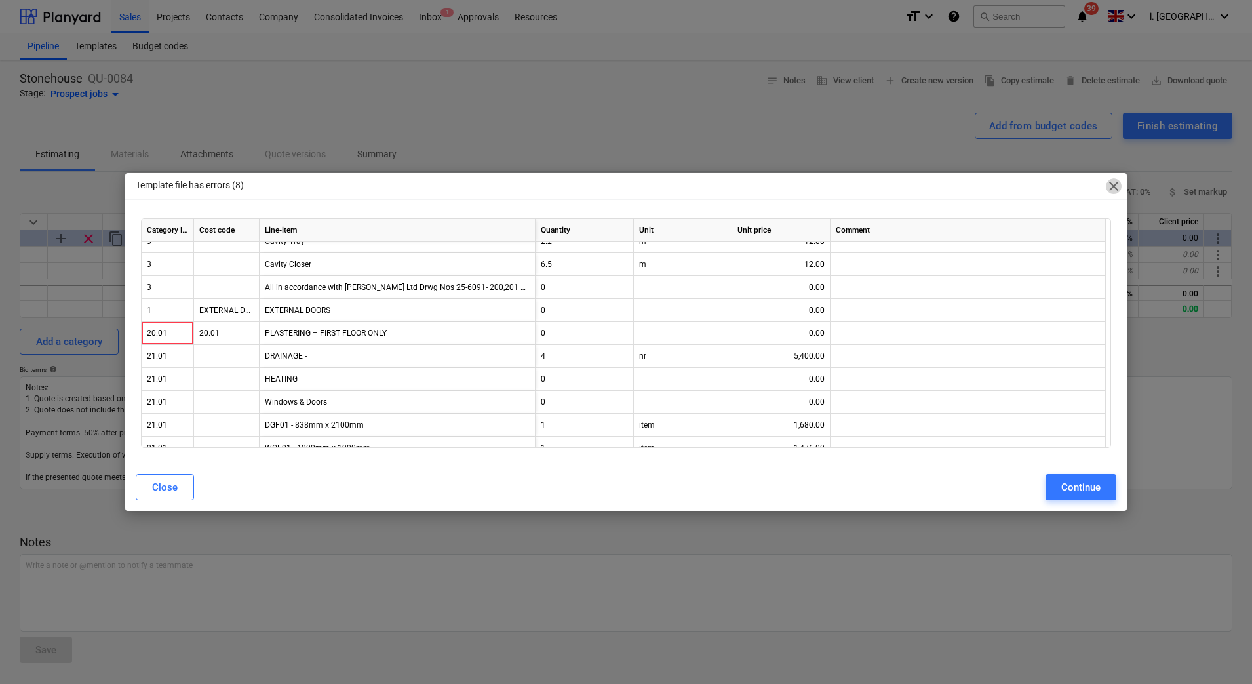
click at [1113, 184] on span "close" at bounding box center [1114, 186] width 16 height 16
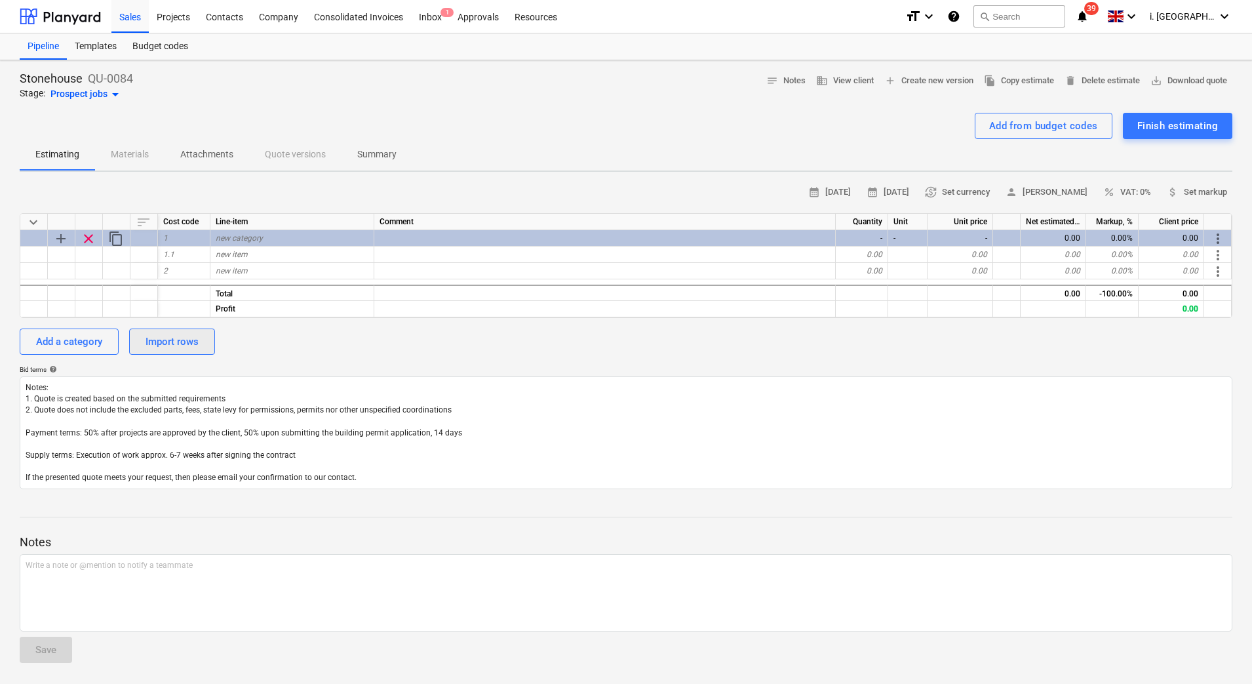
click at [191, 335] on div "Import rows" at bounding box center [172, 341] width 53 height 17
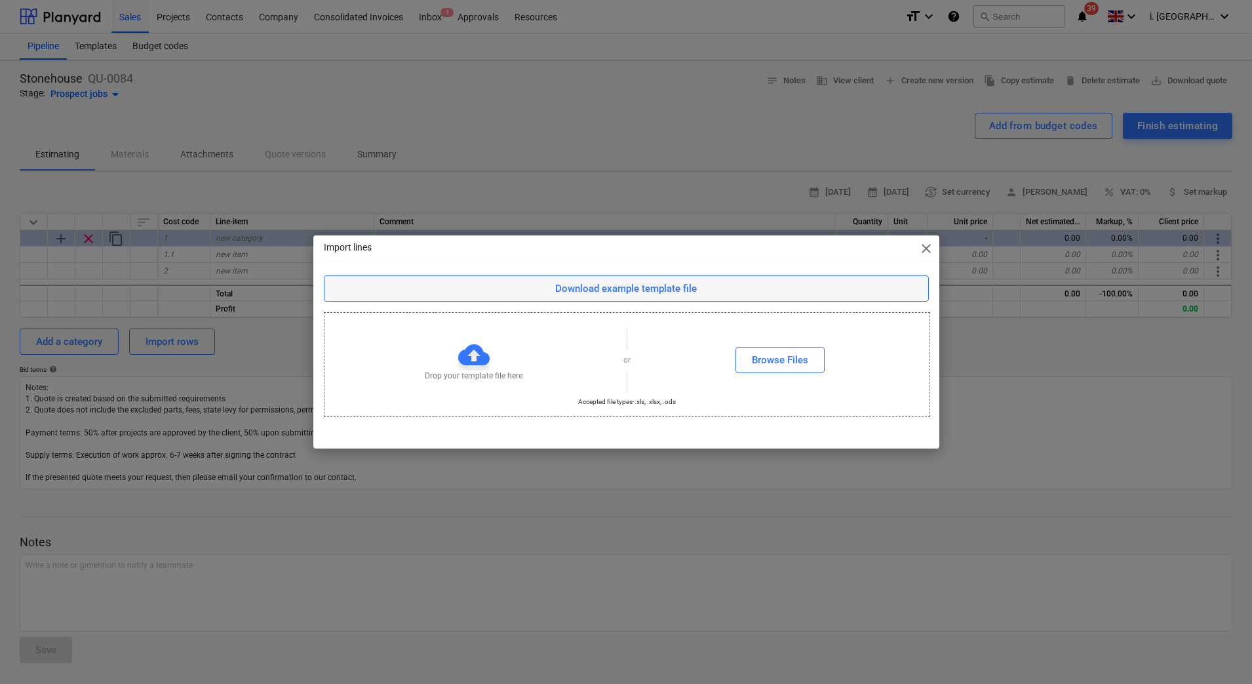
click at [738, 285] on span "Download example template file" at bounding box center [626, 288] width 572 height 17
click at [787, 361] on div "Browse Files" at bounding box center [780, 359] width 56 height 17
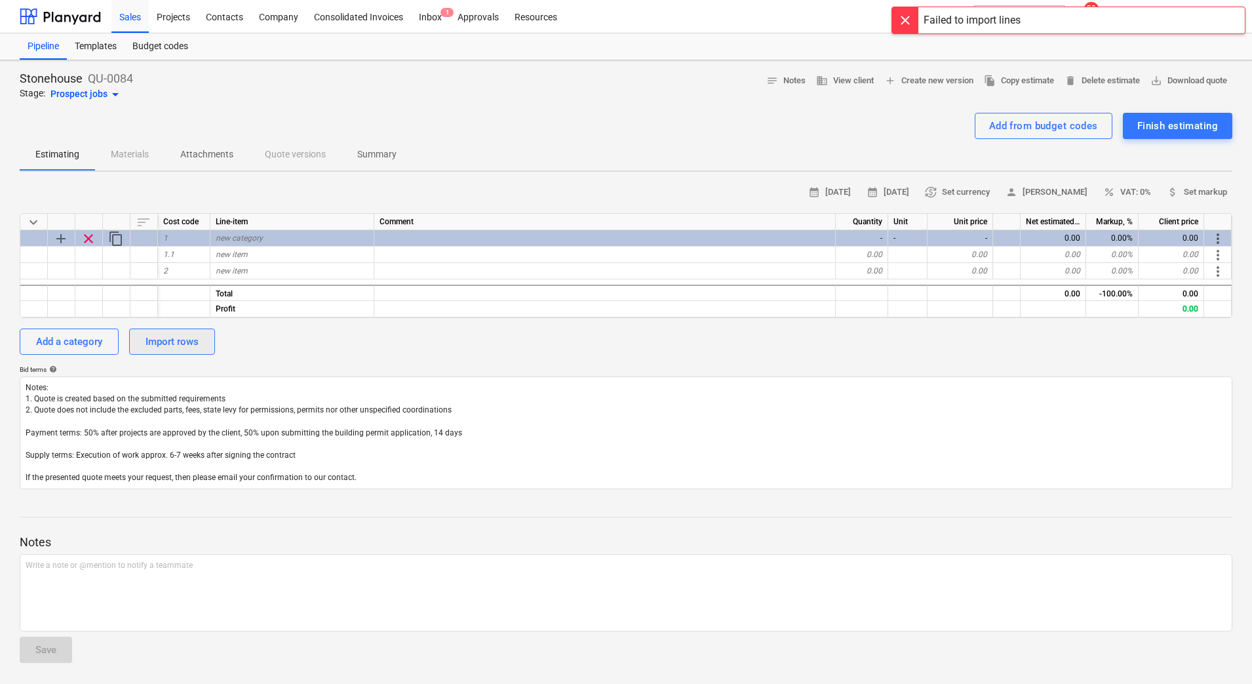
click at [149, 344] on div "Import rows" at bounding box center [172, 341] width 53 height 17
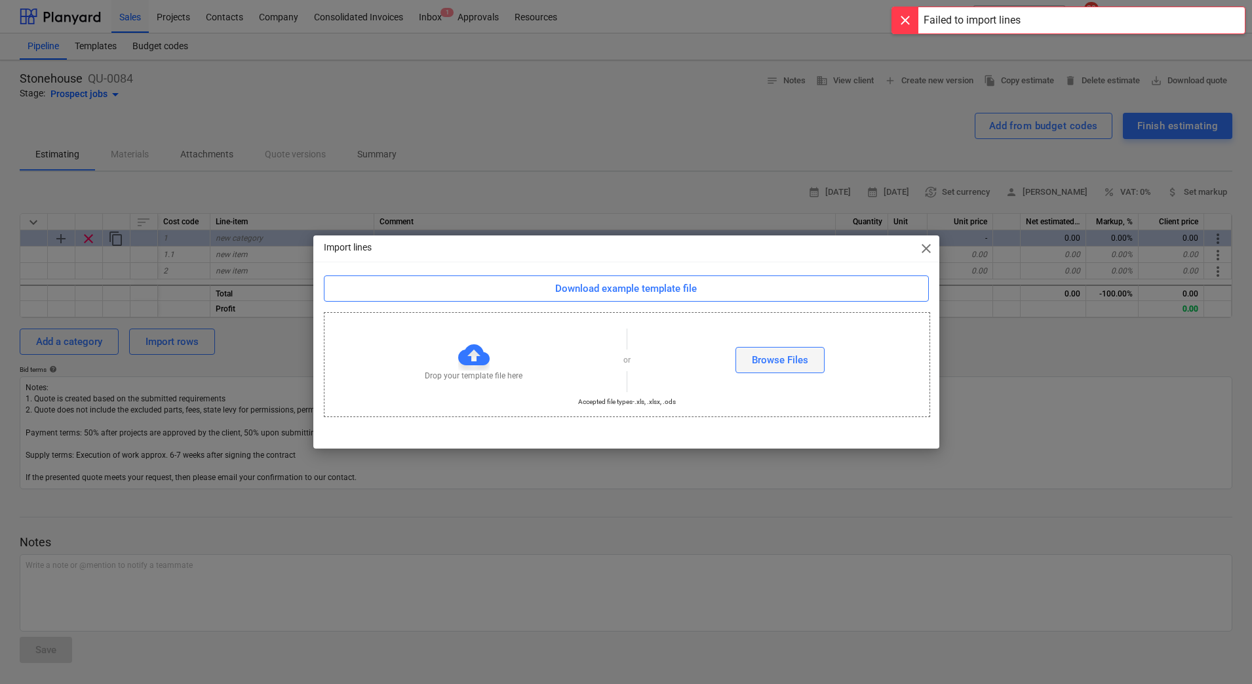
click at [757, 364] on div "Browse Files" at bounding box center [780, 359] width 56 height 17
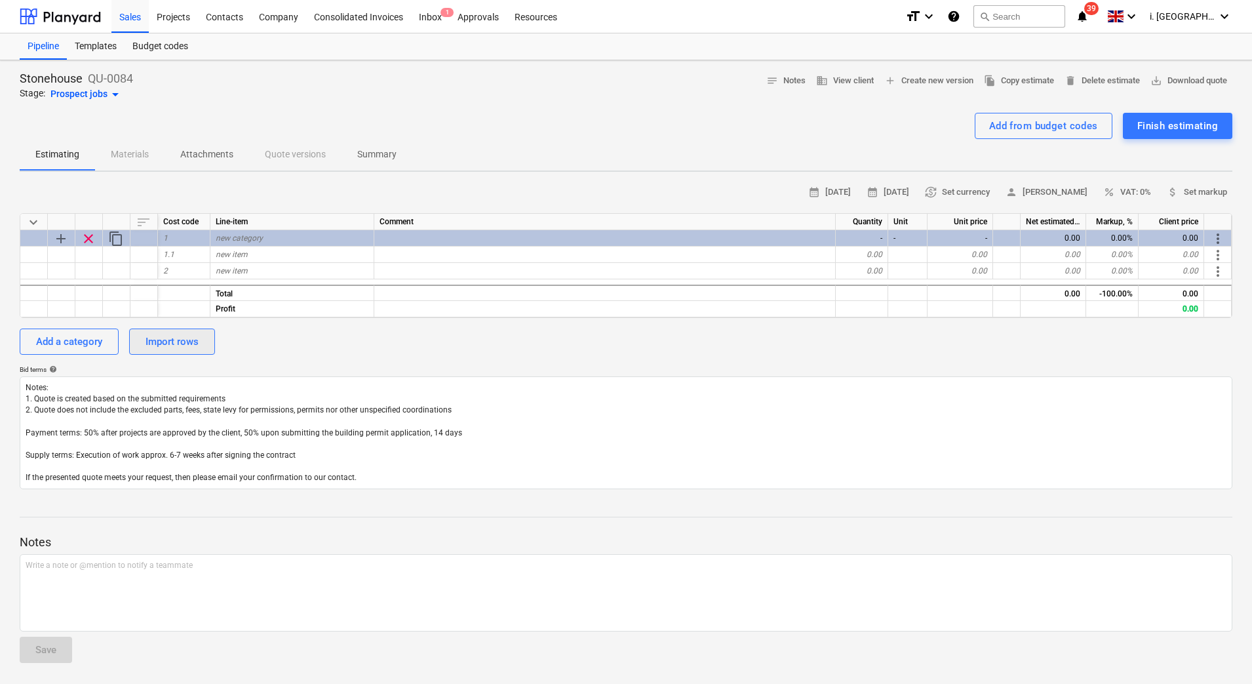
click at [184, 335] on div "Import rows" at bounding box center [172, 341] width 53 height 17
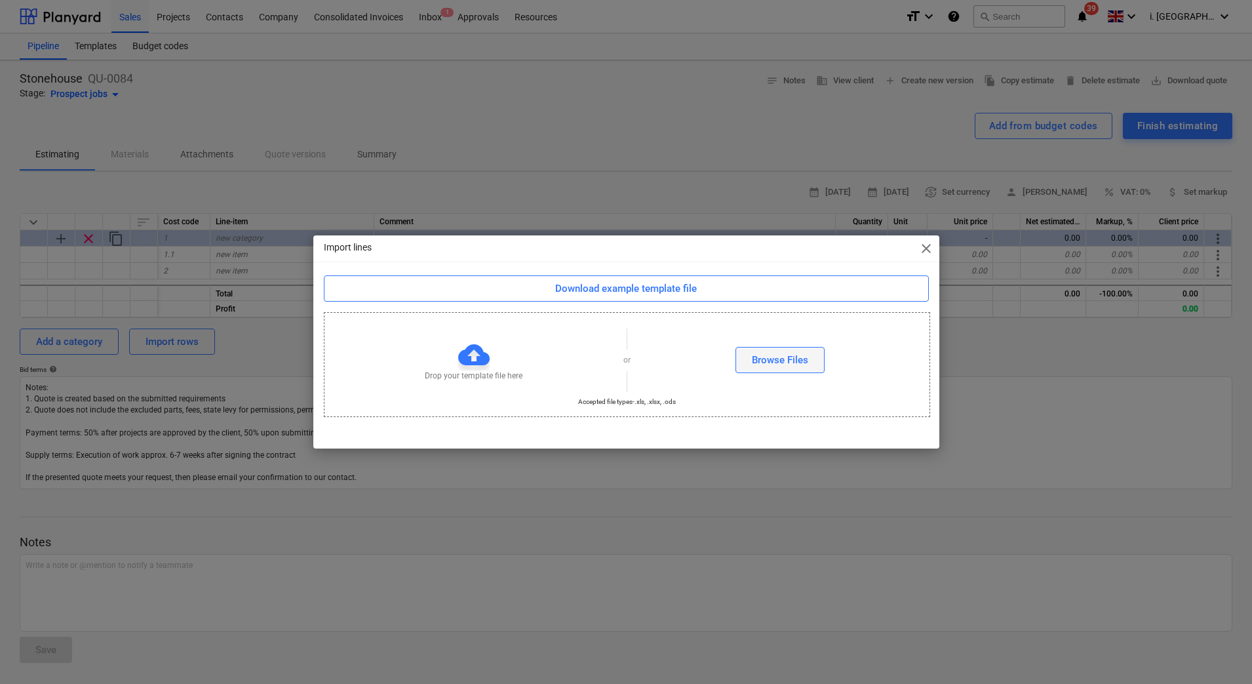
click at [758, 361] on div "Browse Files" at bounding box center [780, 359] width 56 height 17
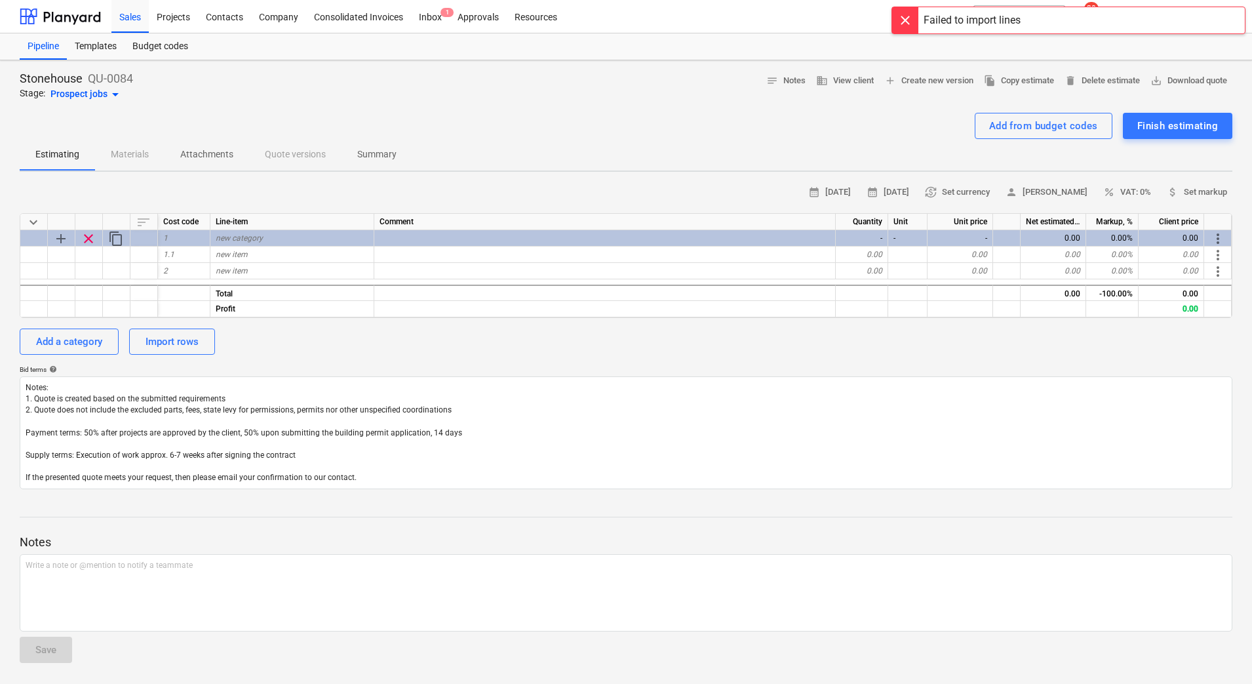
click at [955, 26] on div "Failed to import lines" at bounding box center [972, 20] width 97 height 16
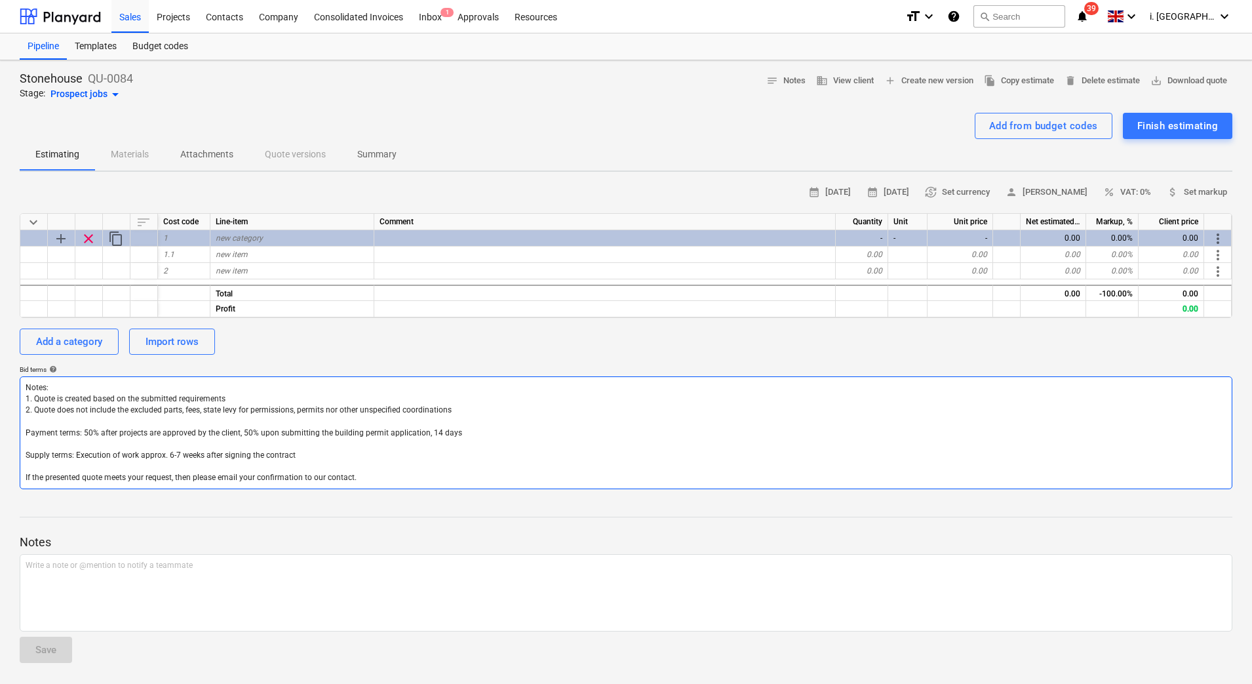
click at [424, 431] on textarea "Notes: 1. Quote is created based on the submitted requirements 2. Quote does no…" at bounding box center [626, 432] width 1213 height 113
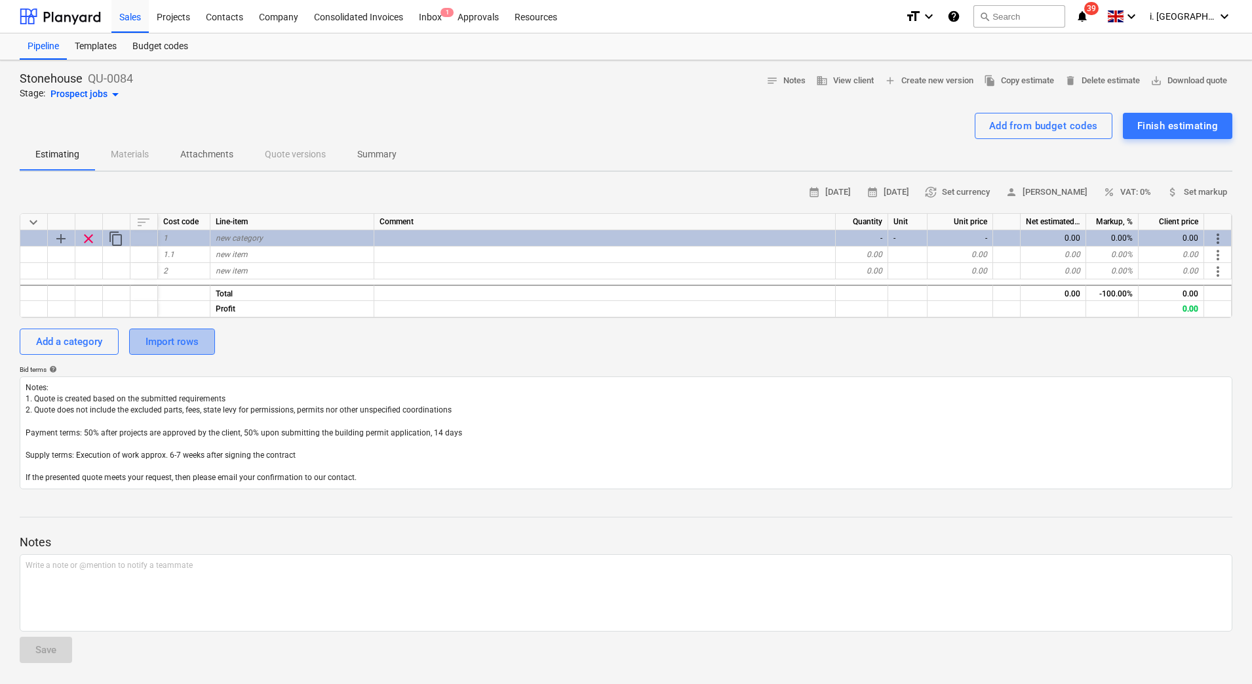
click at [156, 344] on div "Import rows" at bounding box center [172, 341] width 53 height 17
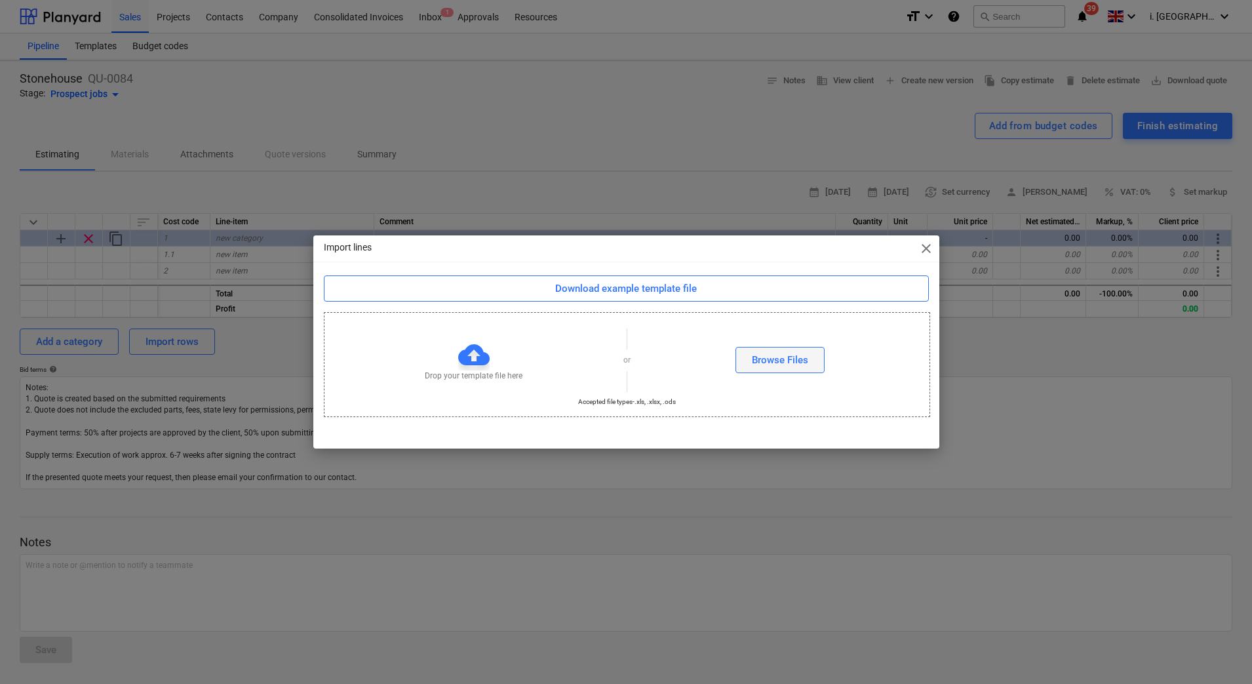
click at [790, 355] on div "Browse Files" at bounding box center [780, 359] width 56 height 17
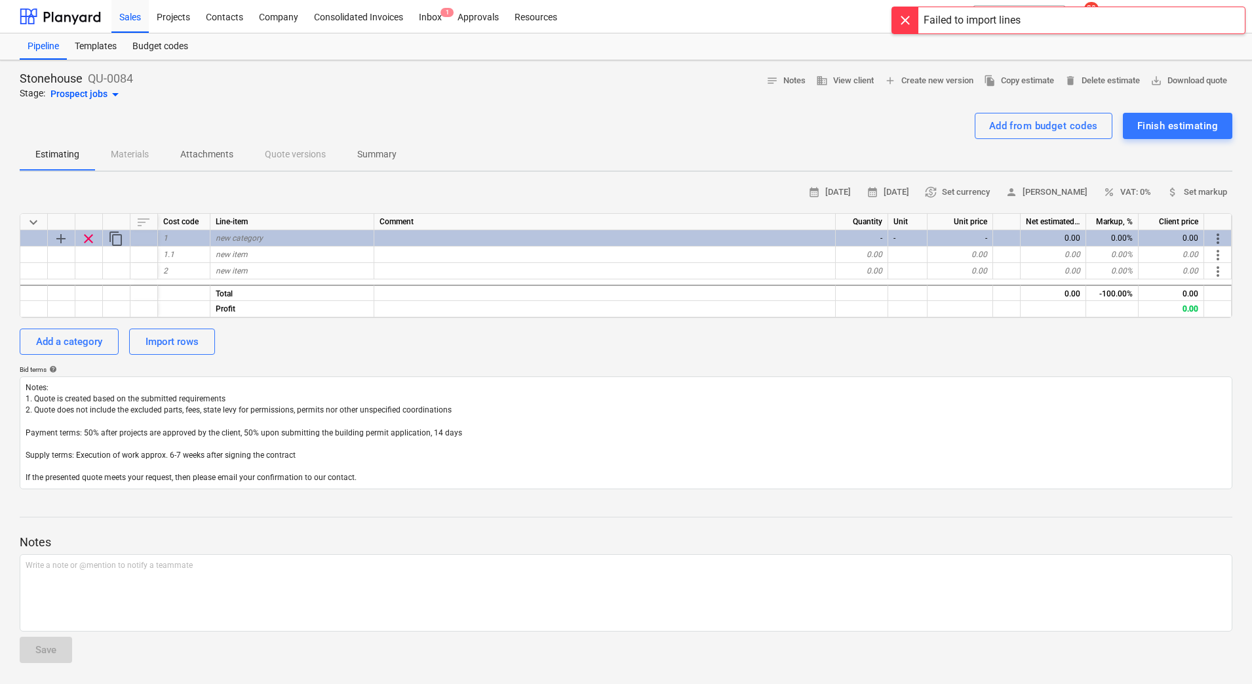
click at [971, 22] on div "Failed to import lines" at bounding box center [972, 20] width 97 height 16
click at [167, 341] on div "Import rows" at bounding box center [172, 341] width 53 height 17
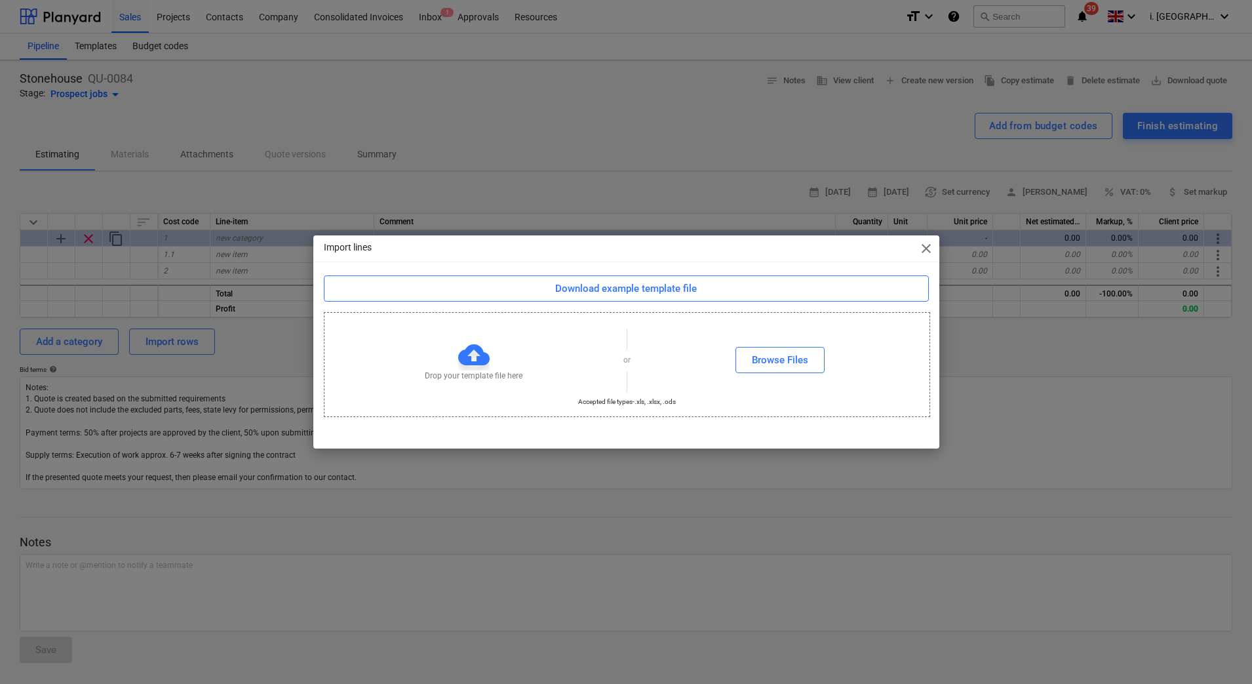
click at [925, 252] on span "close" at bounding box center [927, 249] width 16 height 16
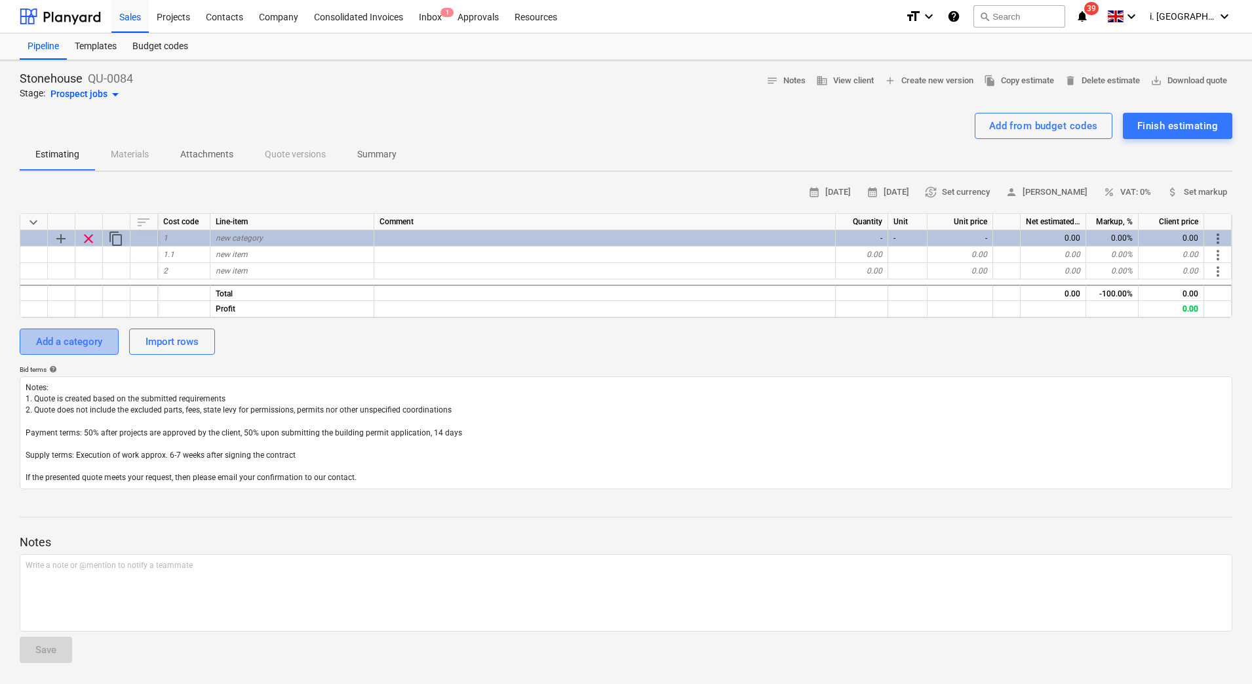
click at [92, 339] on div "Add a category" at bounding box center [69, 341] width 66 height 17
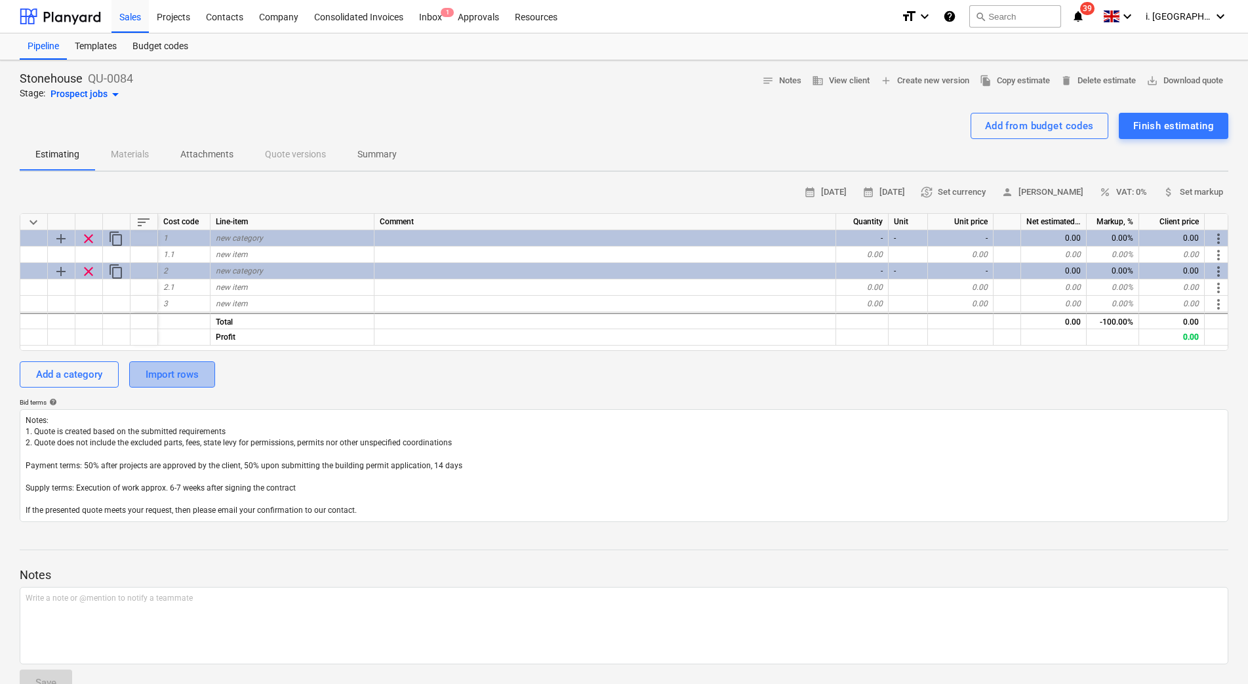
click at [206, 379] on button "Import rows" at bounding box center [172, 374] width 86 height 26
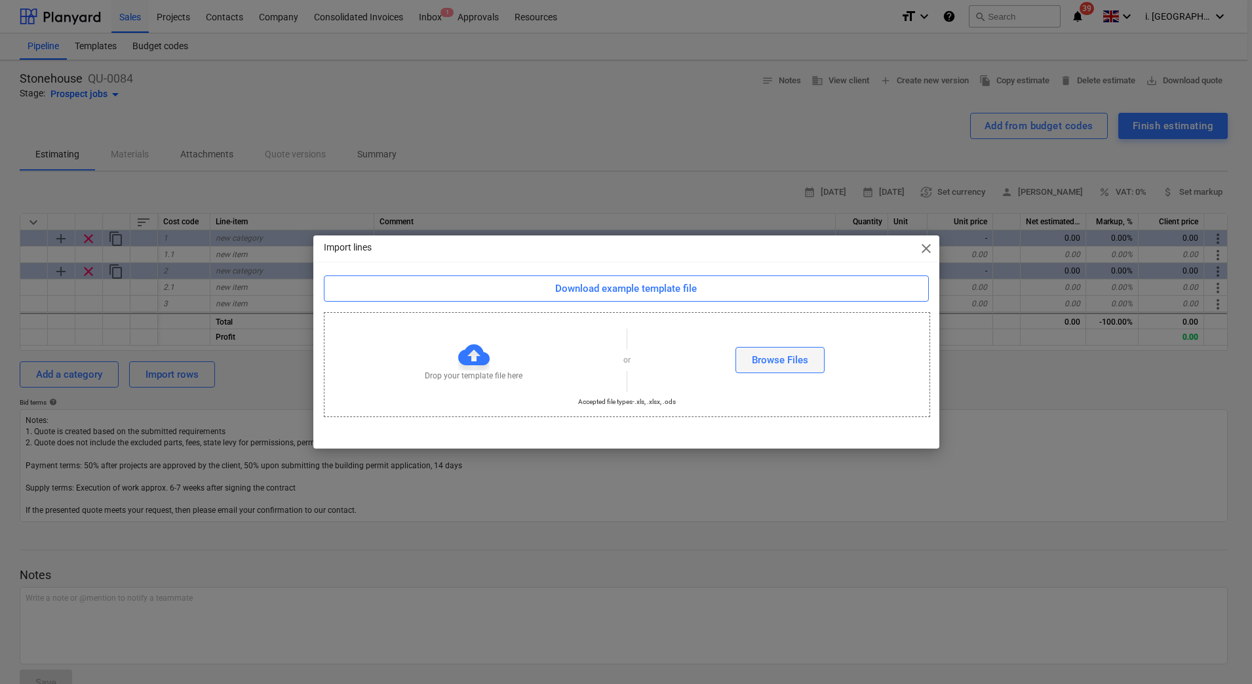
click at [776, 361] on div "Browse Files" at bounding box center [780, 359] width 56 height 17
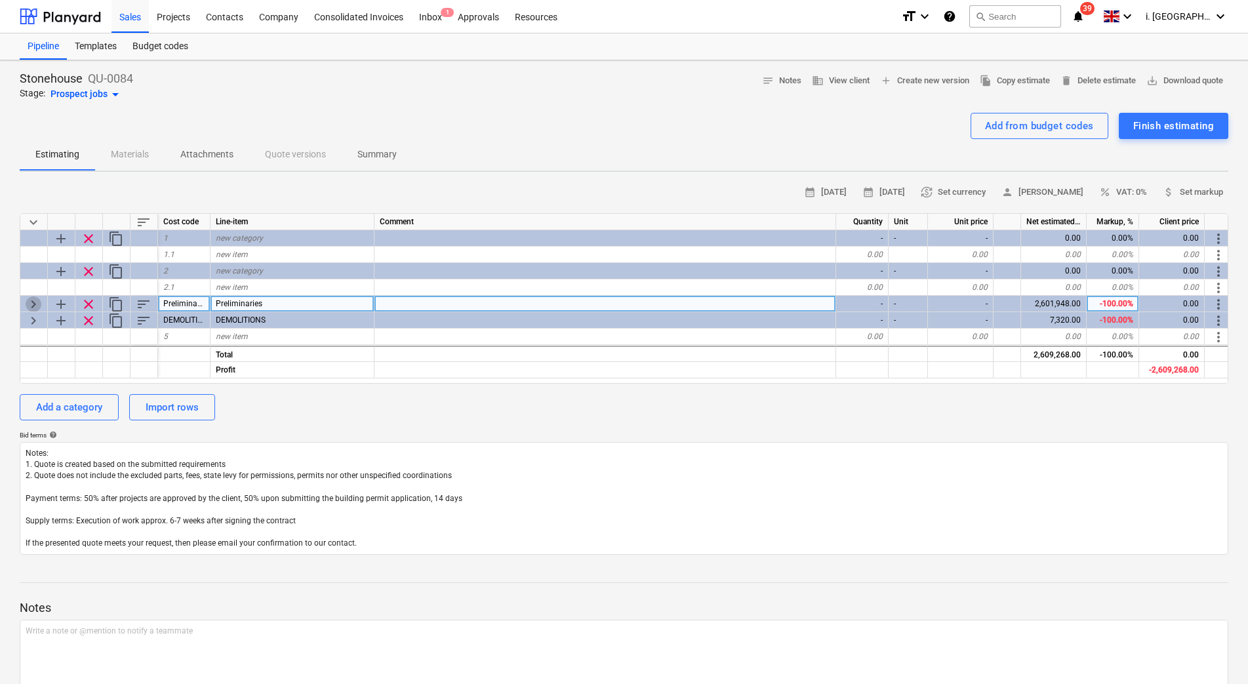
click at [30, 304] on span "keyboard_arrow_right" at bounding box center [34, 304] width 16 height 16
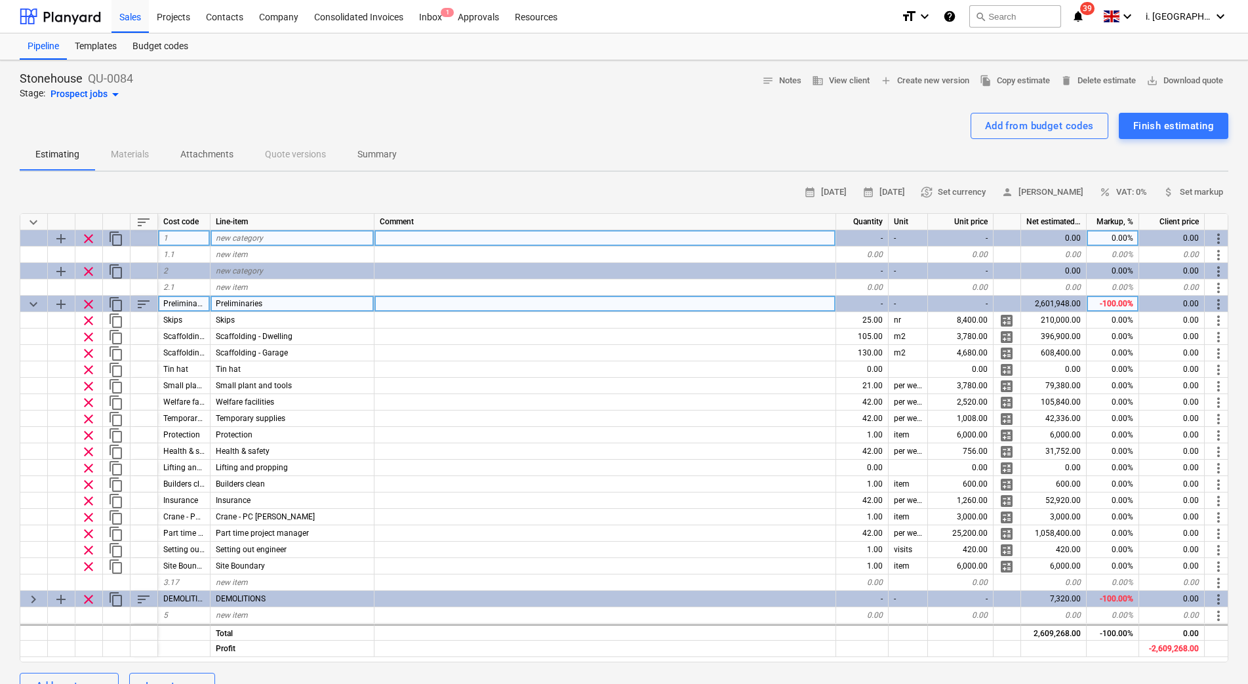
click at [89, 239] on span "clear" at bounding box center [89, 239] width 16 height 16
click at [90, 239] on span "clear" at bounding box center [89, 239] width 16 height 16
click at [90, 241] on span "clear" at bounding box center [89, 239] width 16 height 16
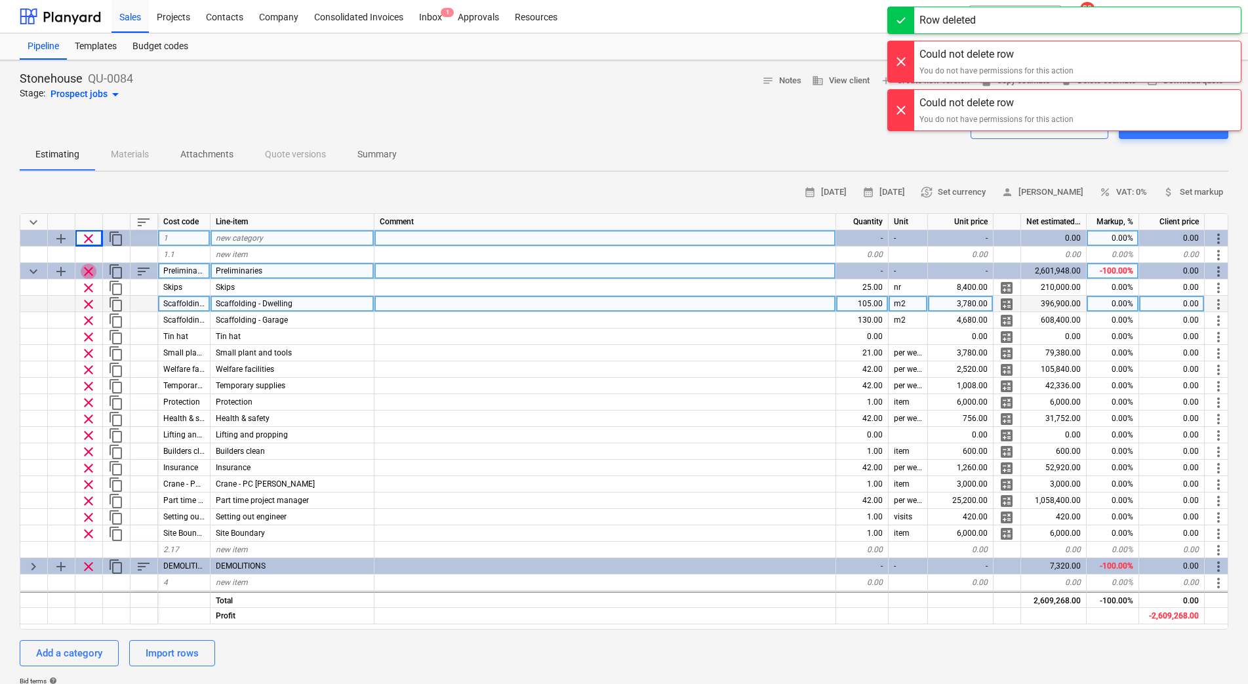
click at [84, 272] on span "clear" at bounding box center [89, 272] width 16 height 16
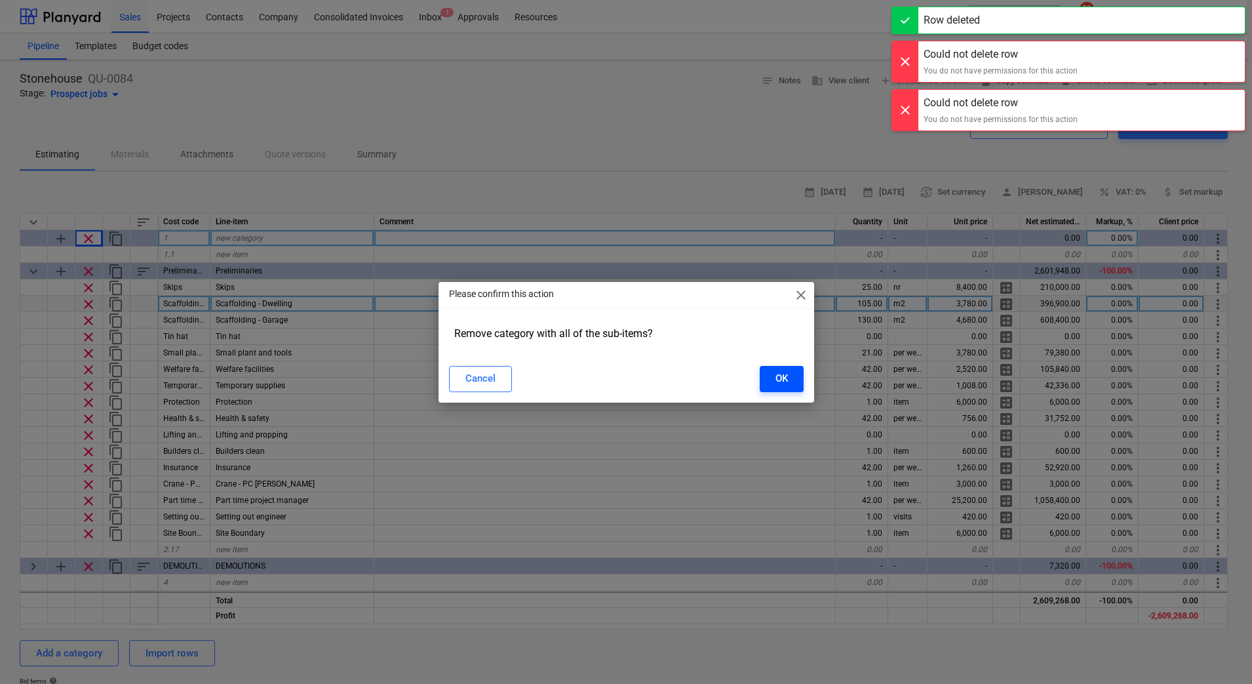
click at [795, 379] on button "OK" at bounding box center [782, 379] width 44 height 26
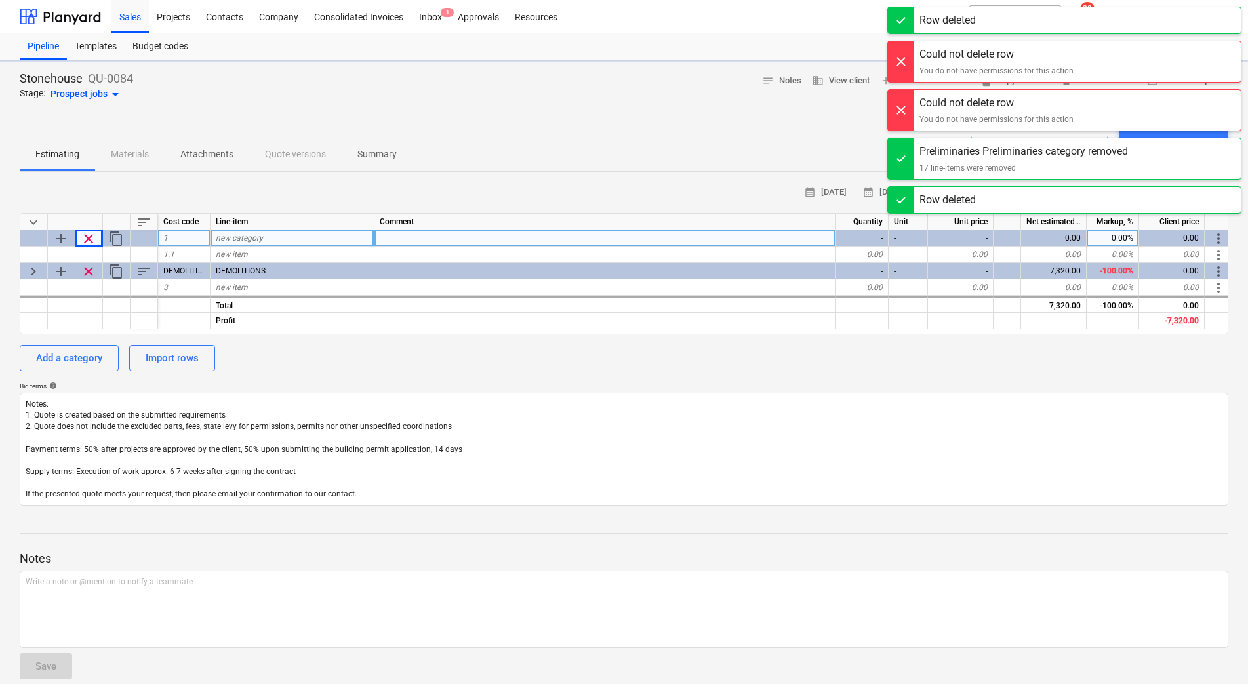
click at [89, 271] on span "clear" at bounding box center [89, 272] width 16 height 16
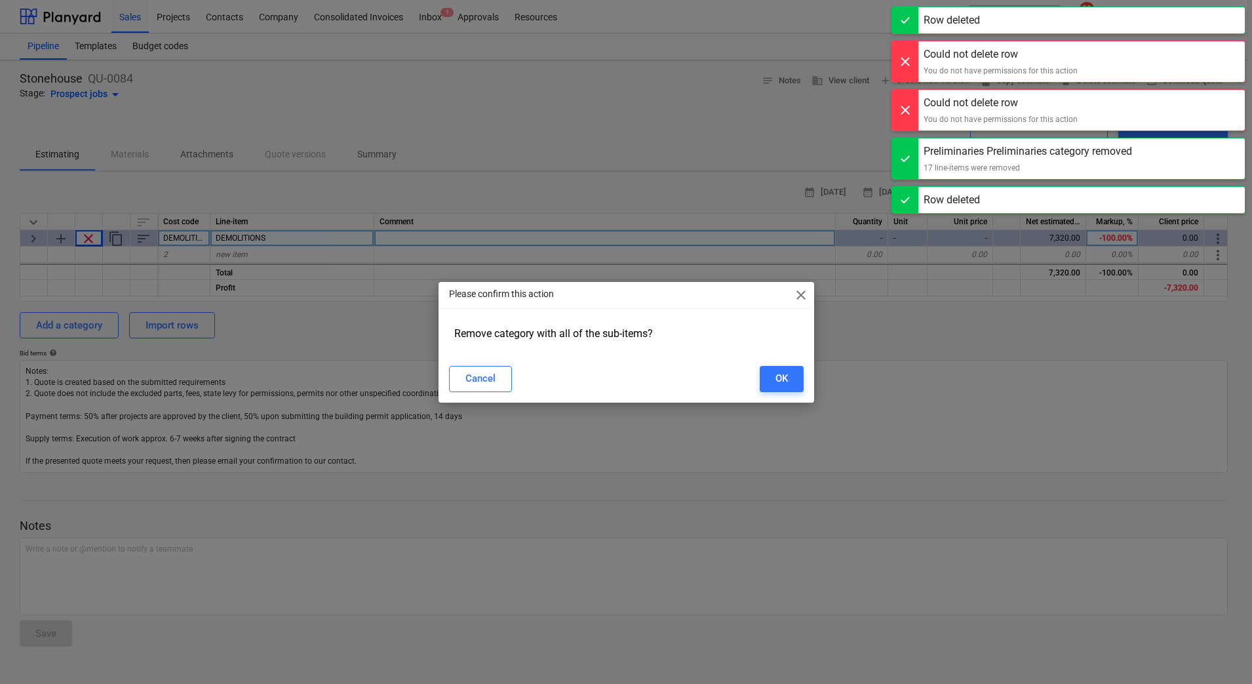
click at [803, 380] on button "OK" at bounding box center [782, 379] width 44 height 26
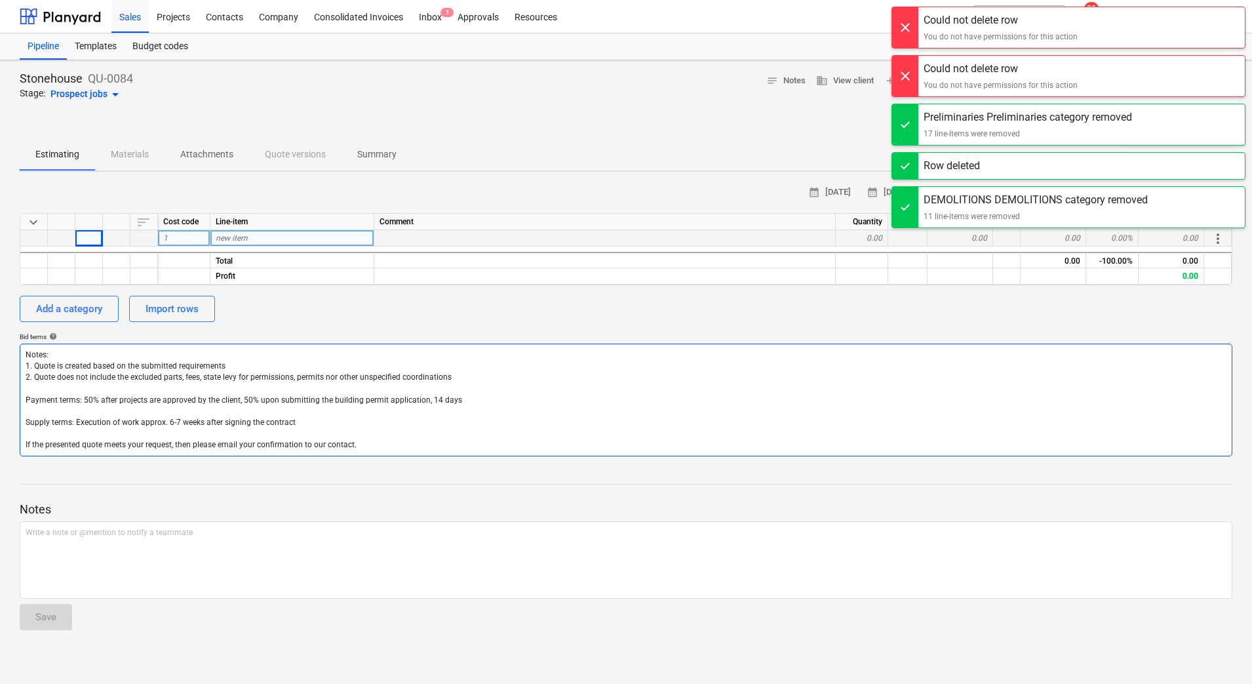
click at [723, 367] on textarea "Notes: 1. Quote is created based on the submitted requirements 2. Quote does no…" at bounding box center [626, 400] width 1213 height 113
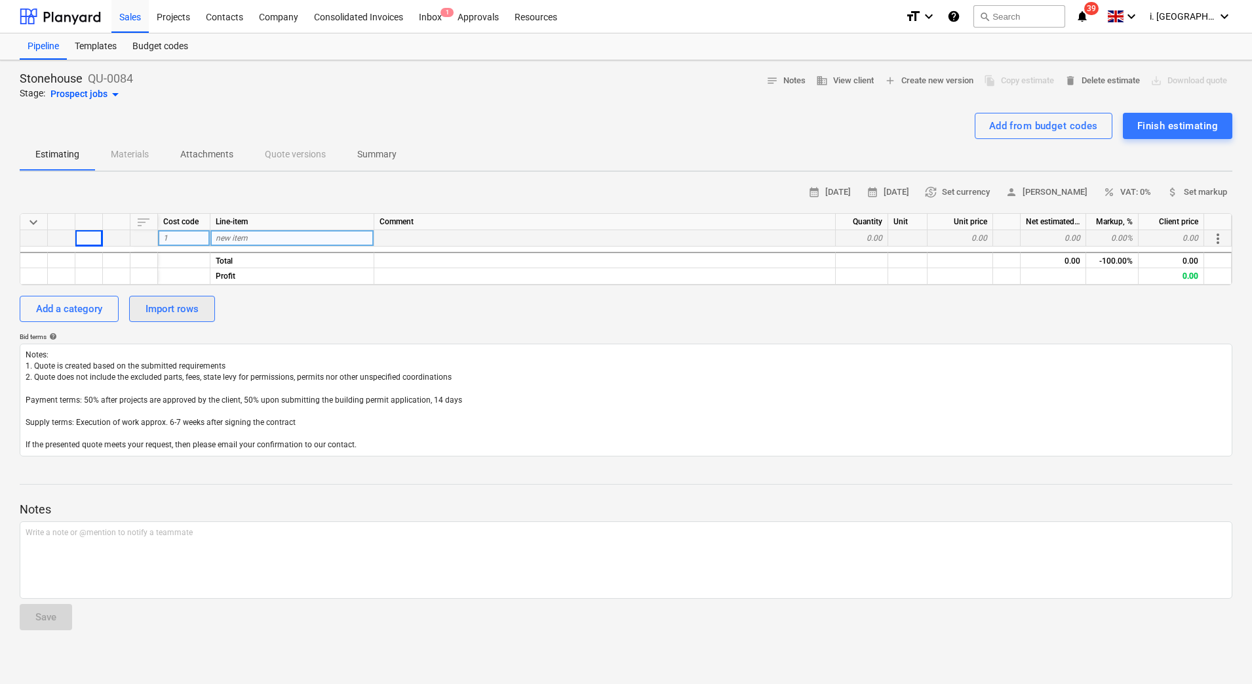
click at [198, 309] on div "Import rows" at bounding box center [172, 308] width 53 height 17
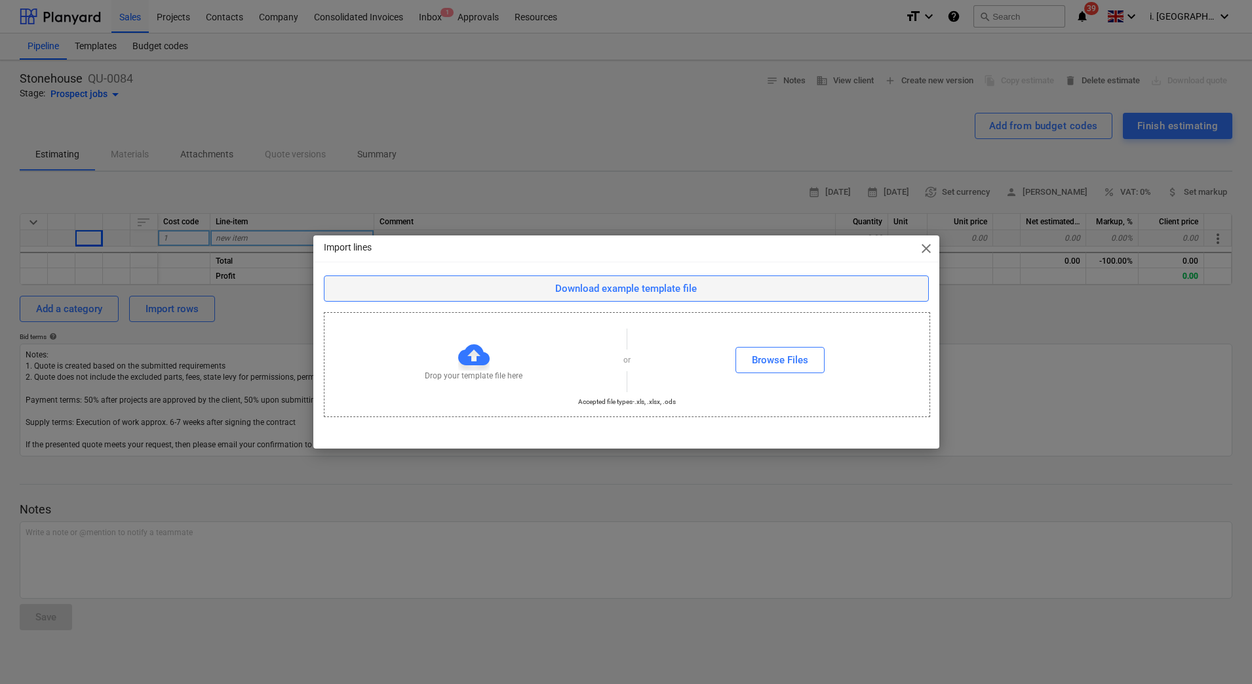
click at [631, 277] on button "Download example template file" at bounding box center [626, 288] width 605 height 26
click at [796, 357] on div "Browse Files" at bounding box center [780, 359] width 56 height 17
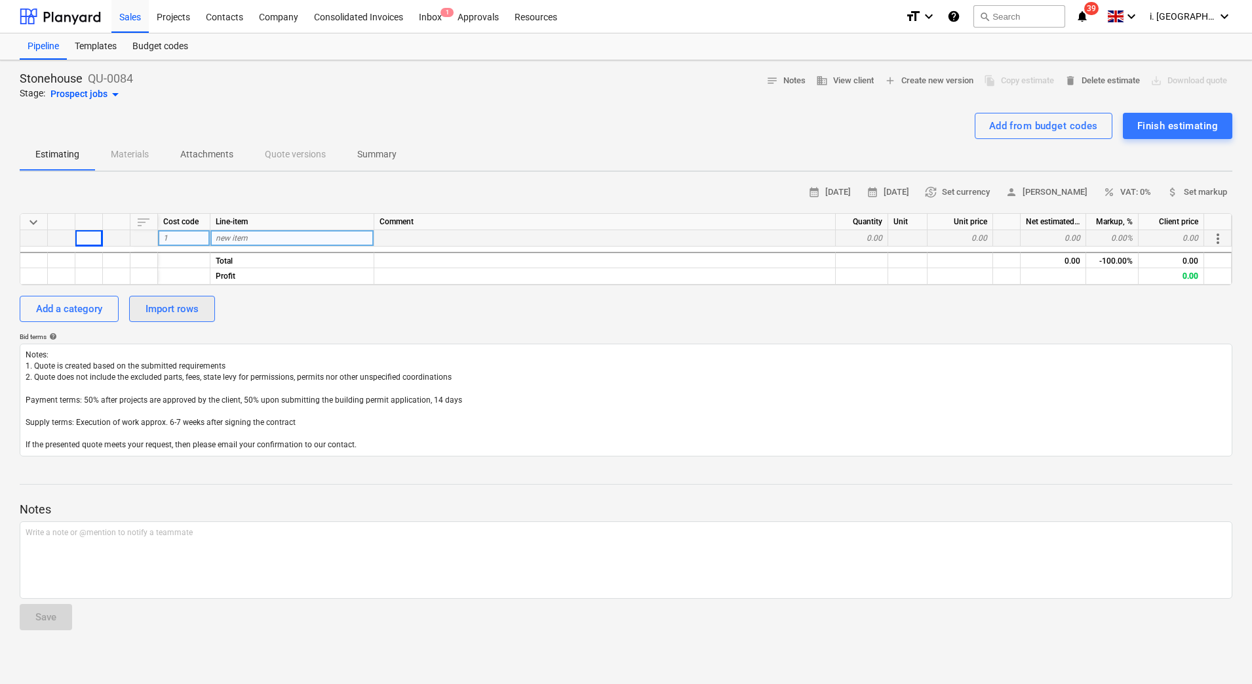
click at [186, 315] on div "Import rows" at bounding box center [172, 308] width 53 height 17
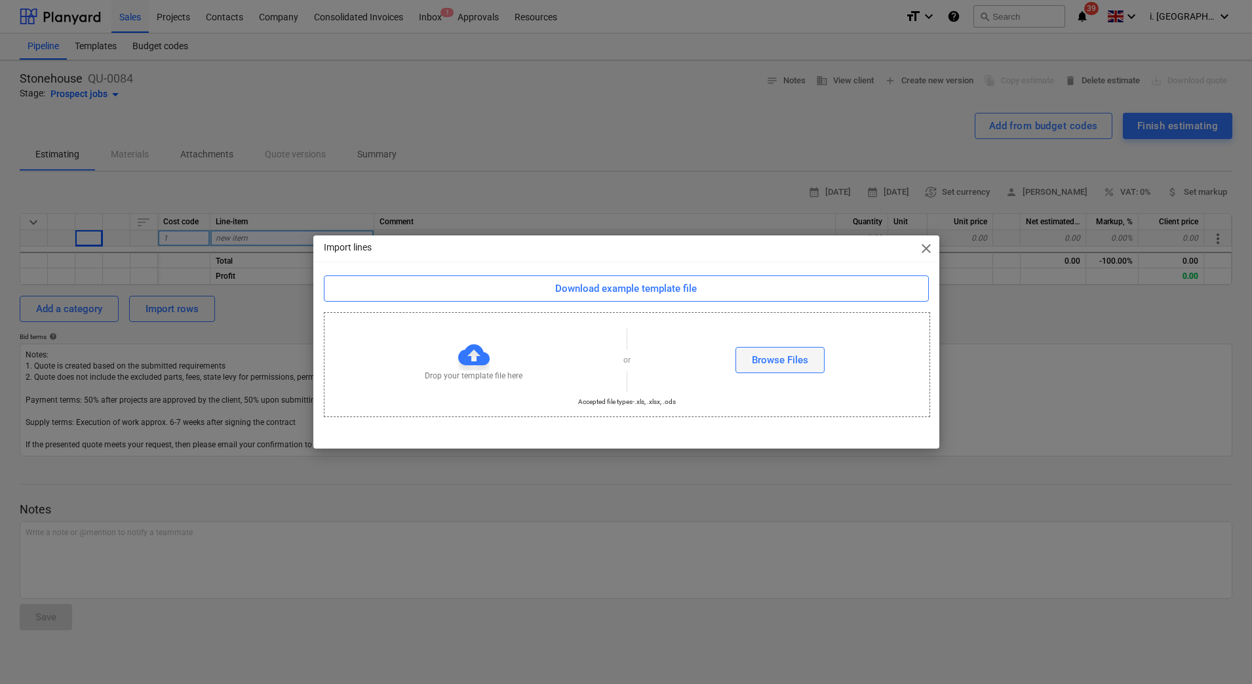
click at [794, 355] on div "Browse Files" at bounding box center [780, 359] width 56 height 17
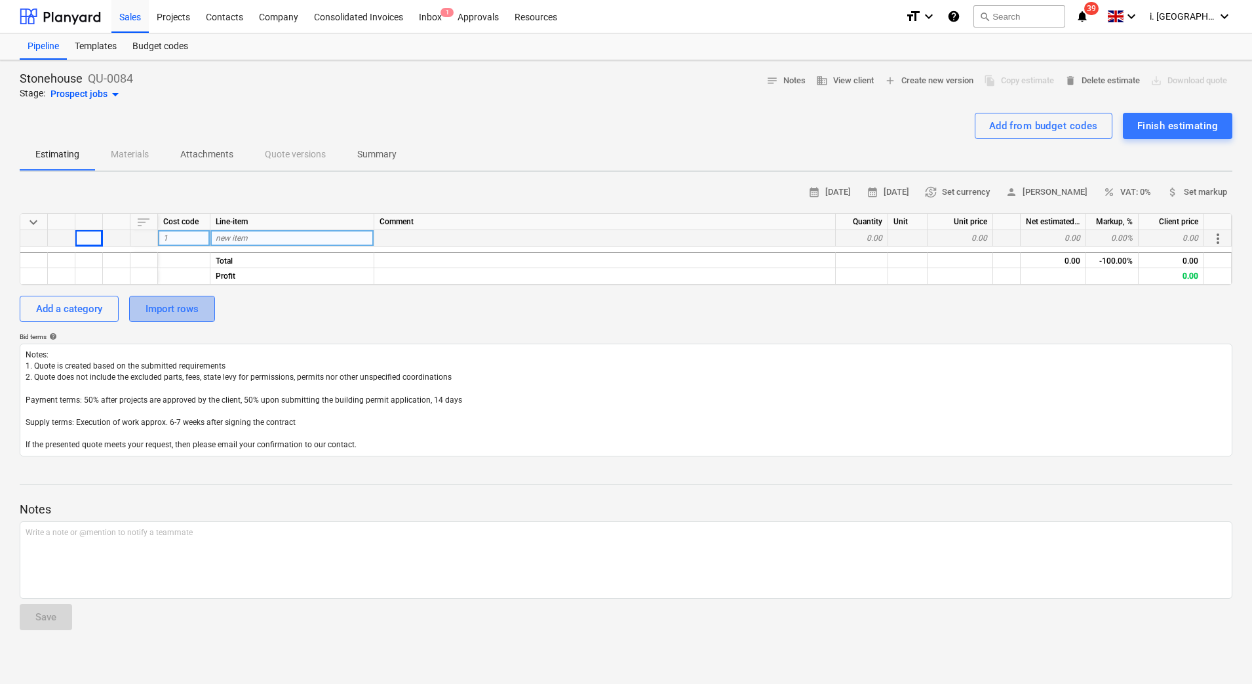
click at [210, 315] on button "Import rows" at bounding box center [172, 309] width 86 height 26
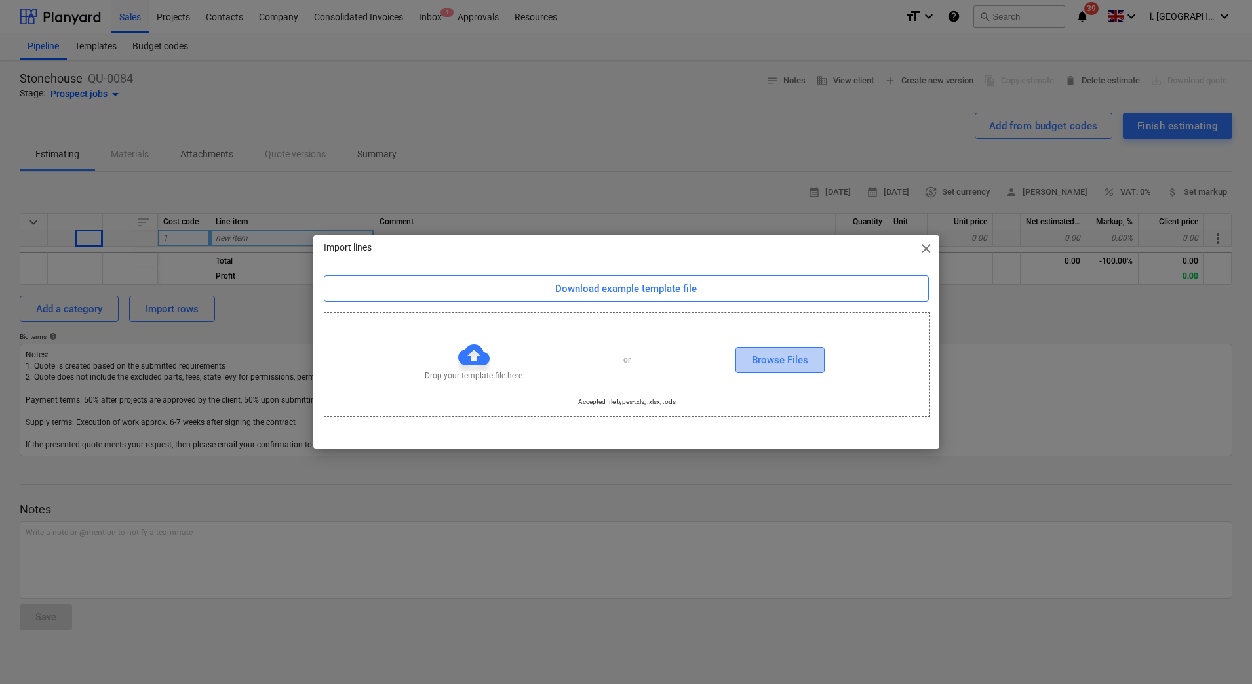
click at [759, 363] on div "Browse Files" at bounding box center [780, 359] width 56 height 17
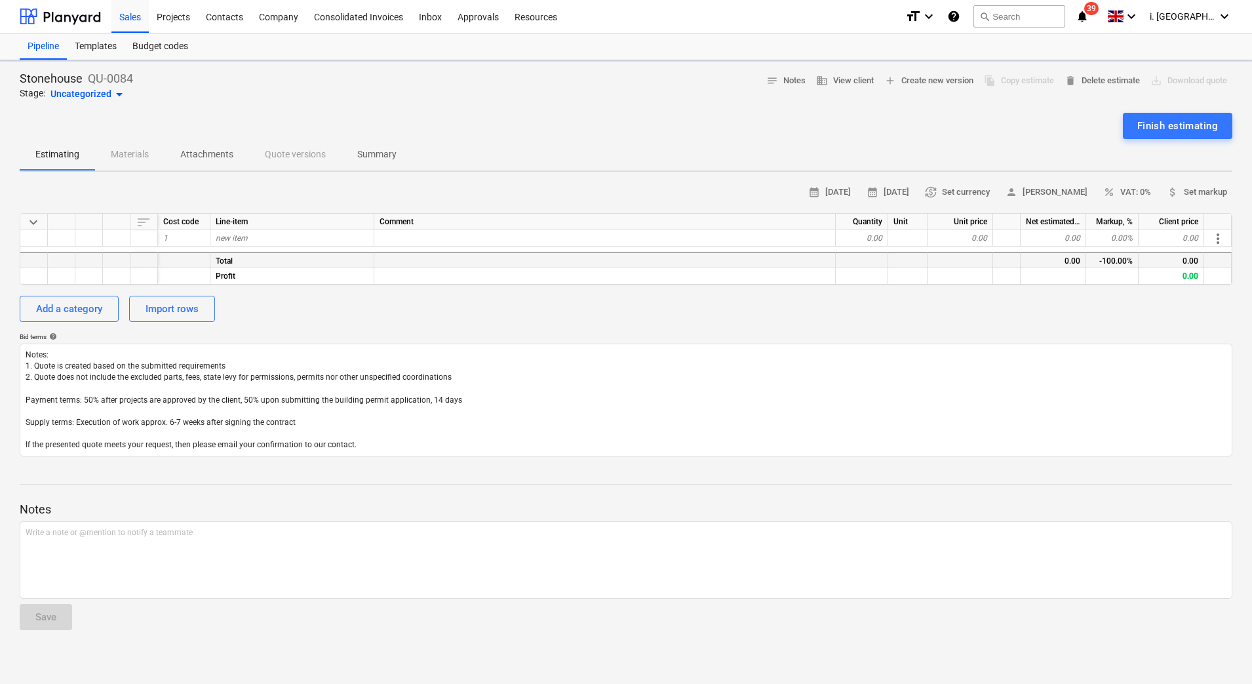
type textarea "x"
click at [142, 310] on button "Import rows" at bounding box center [172, 309] width 86 height 26
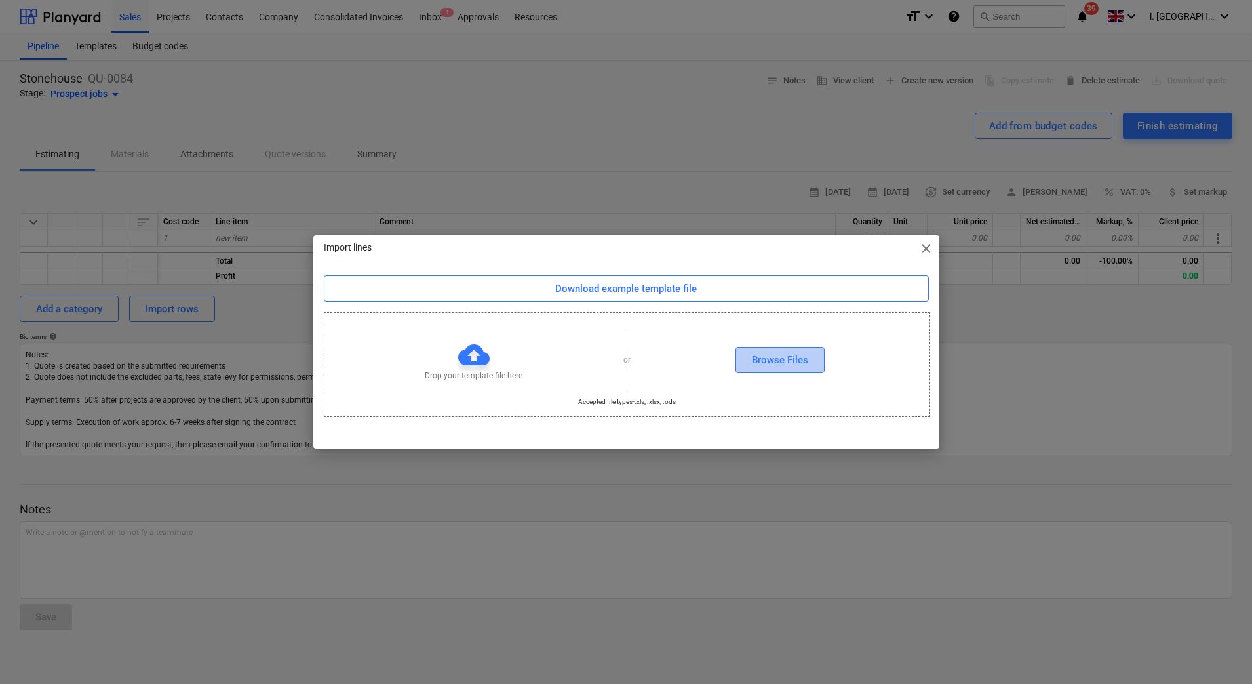
click at [774, 355] on div "Browse Files" at bounding box center [780, 359] width 56 height 17
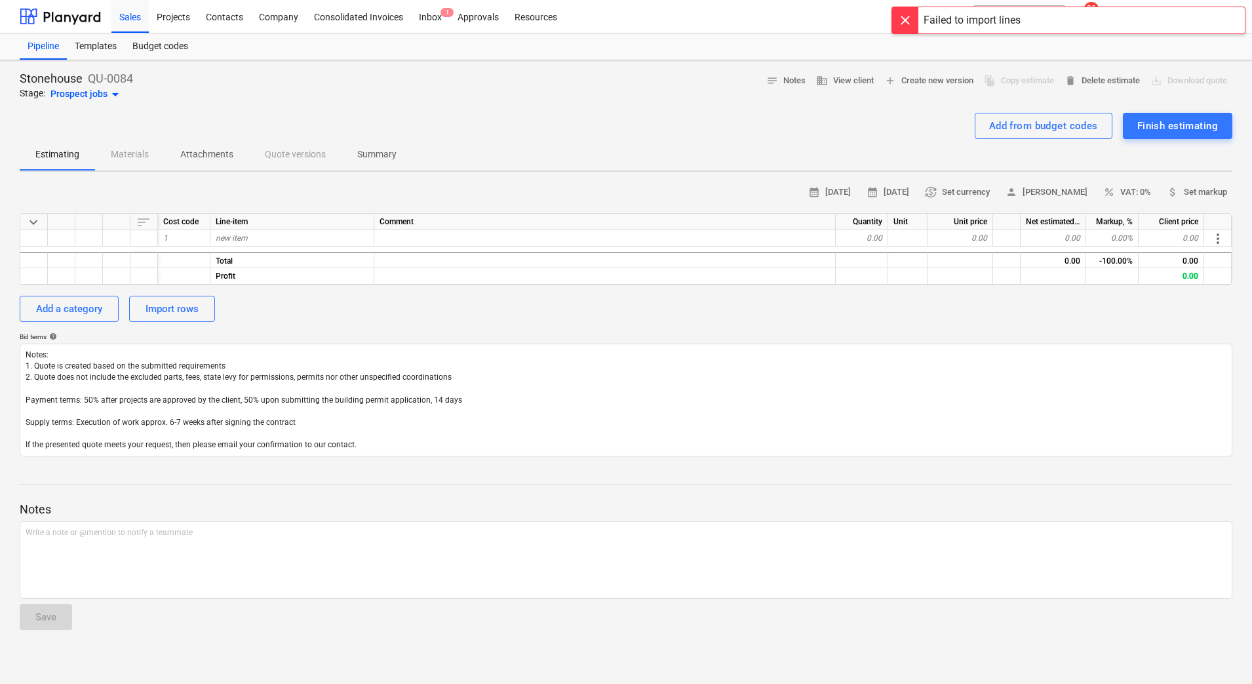
click at [1015, 22] on div "Failed to import lines" at bounding box center [972, 20] width 97 height 16
click at [1089, 22] on icon "notifications" at bounding box center [1082, 17] width 13 height 16
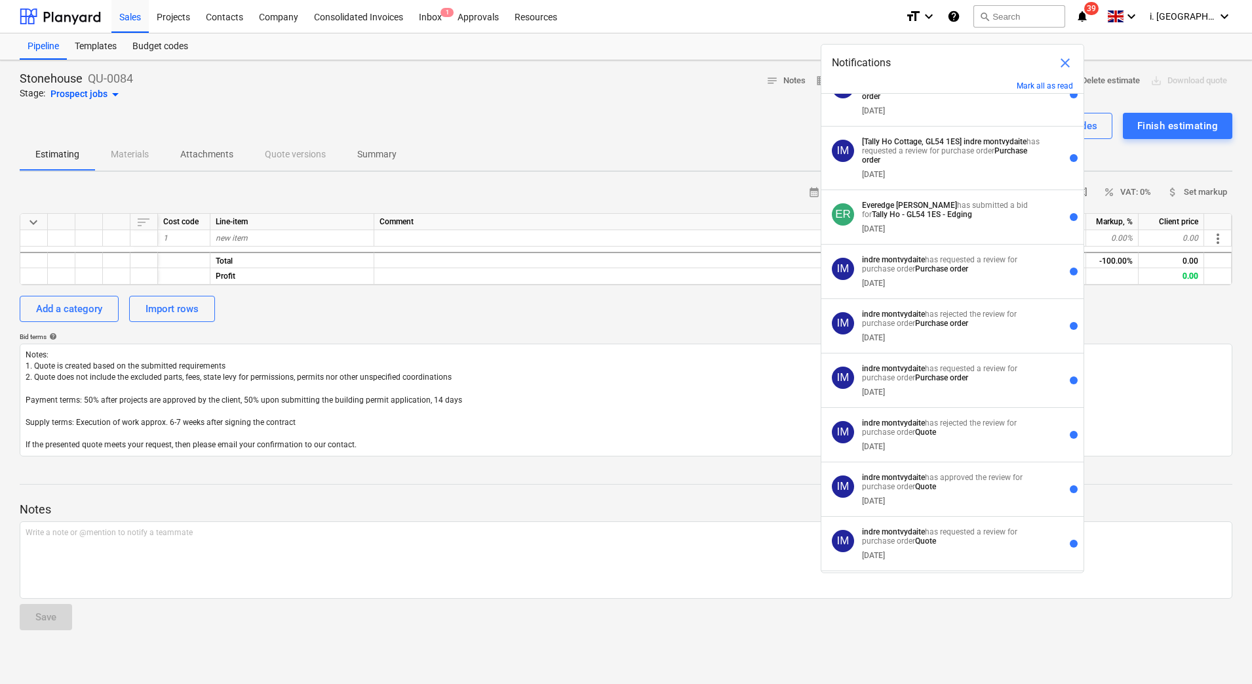
scroll to position [1829, 0]
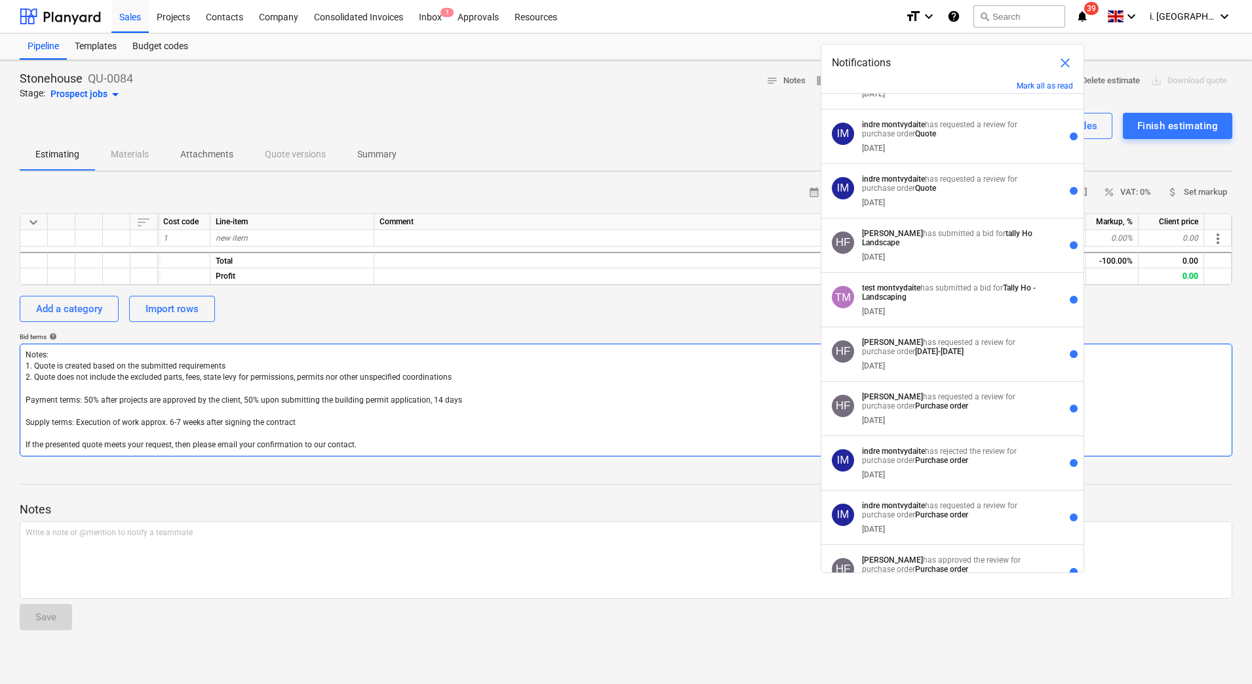
click at [452, 424] on textarea "Notes: 1. Quote is created based on the submitted requirements 2. Quote does no…" at bounding box center [626, 400] width 1213 height 113
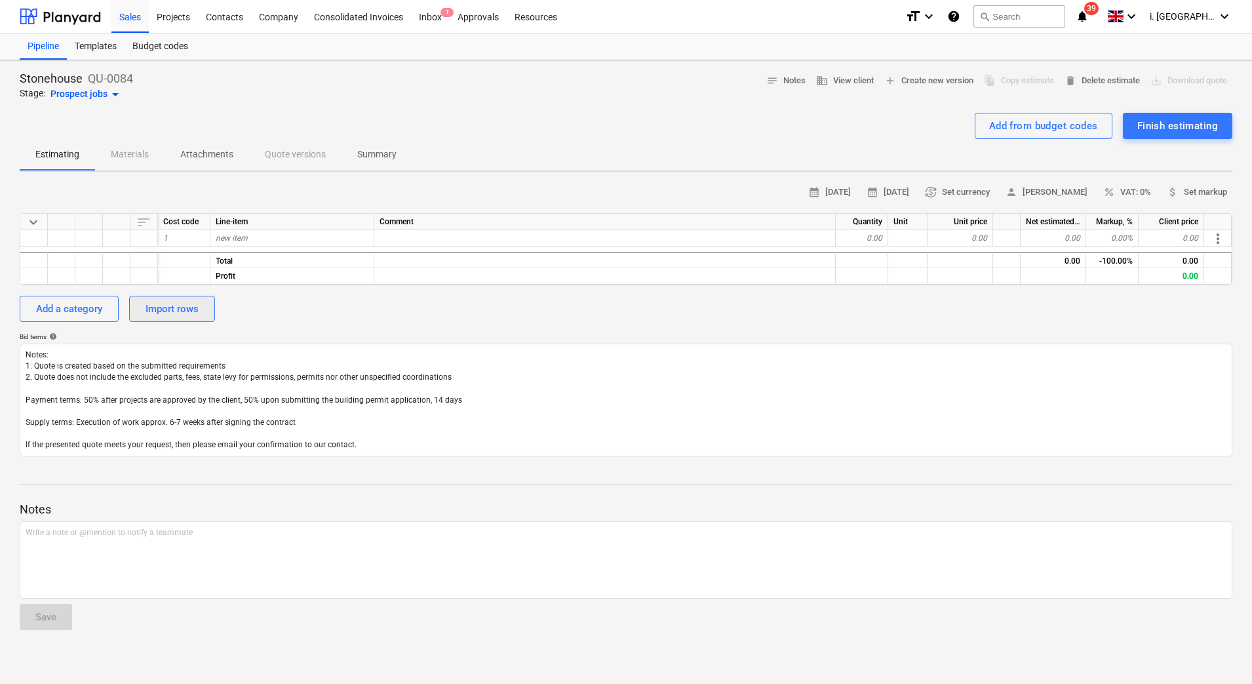
click at [170, 316] on div "Import rows" at bounding box center [172, 308] width 53 height 17
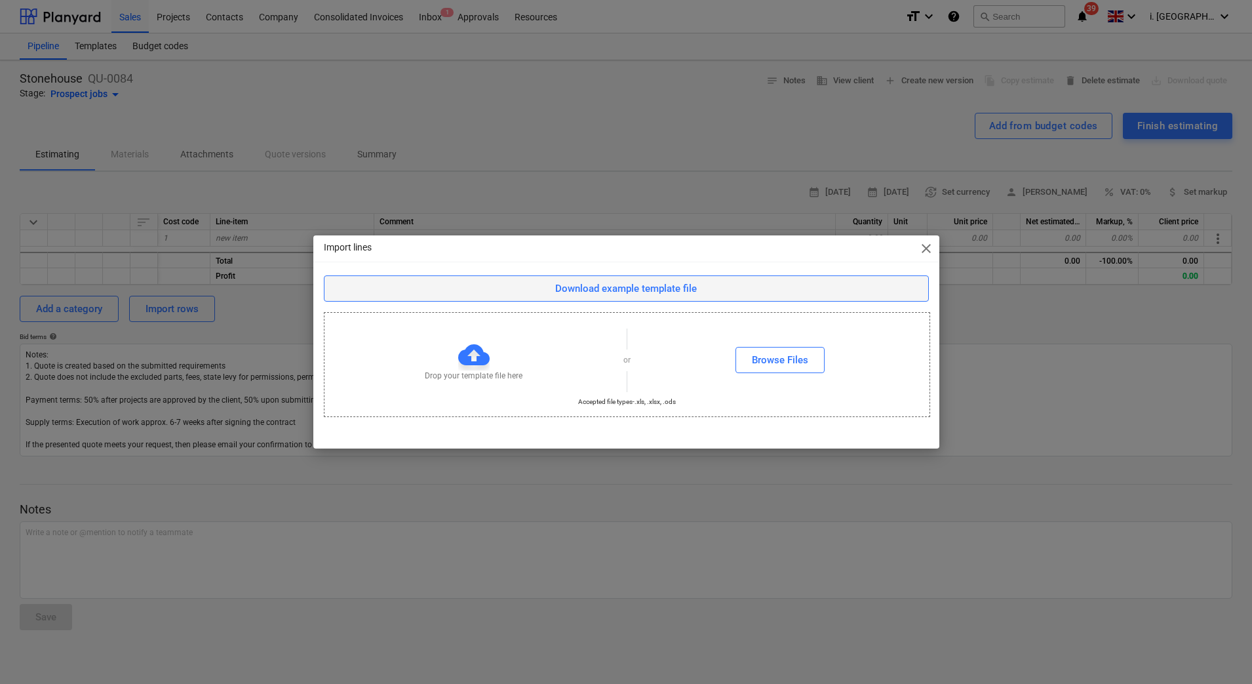
click at [704, 298] on button "Download example template file" at bounding box center [626, 288] width 605 height 26
